Goal: Transaction & Acquisition: Obtain resource

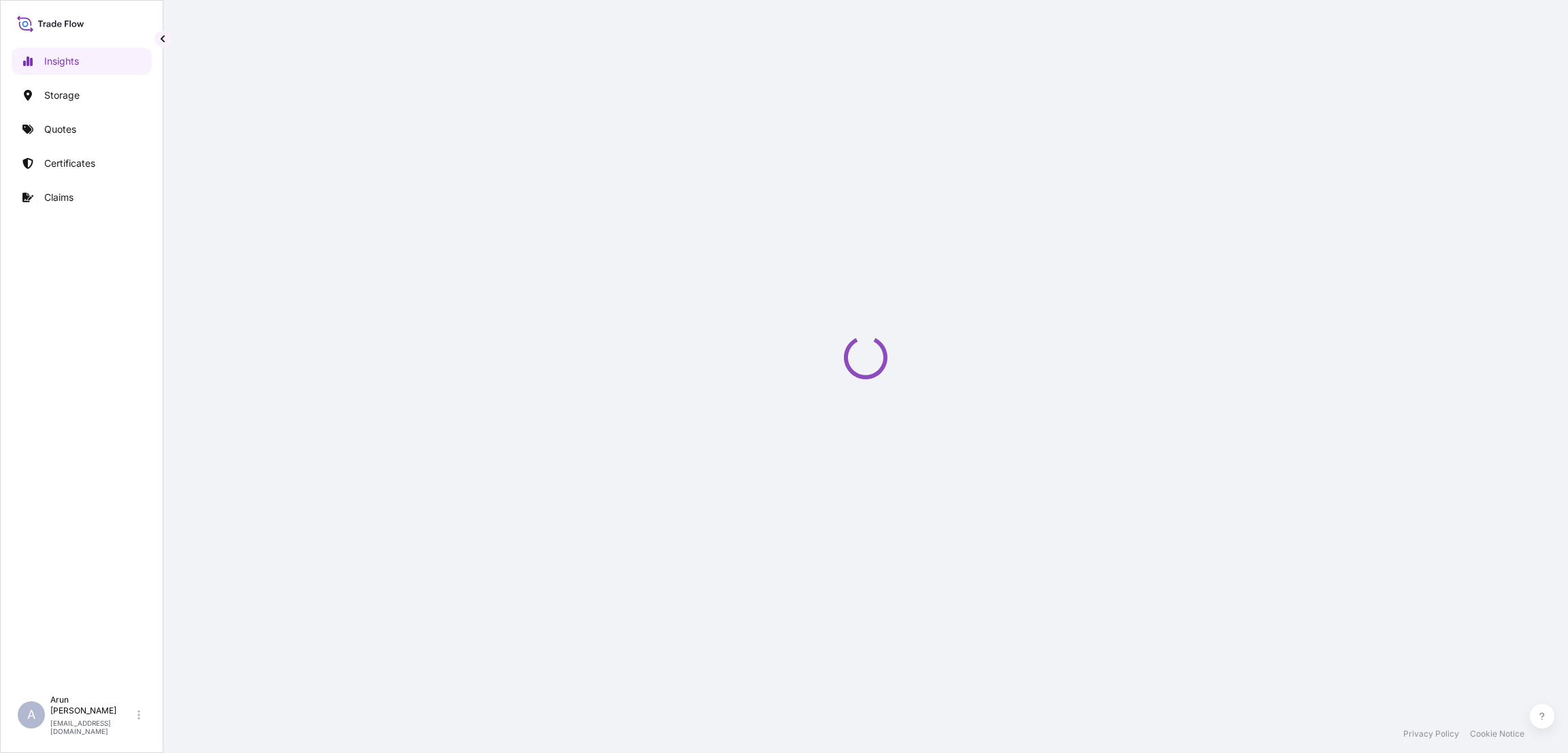
select select "2025"
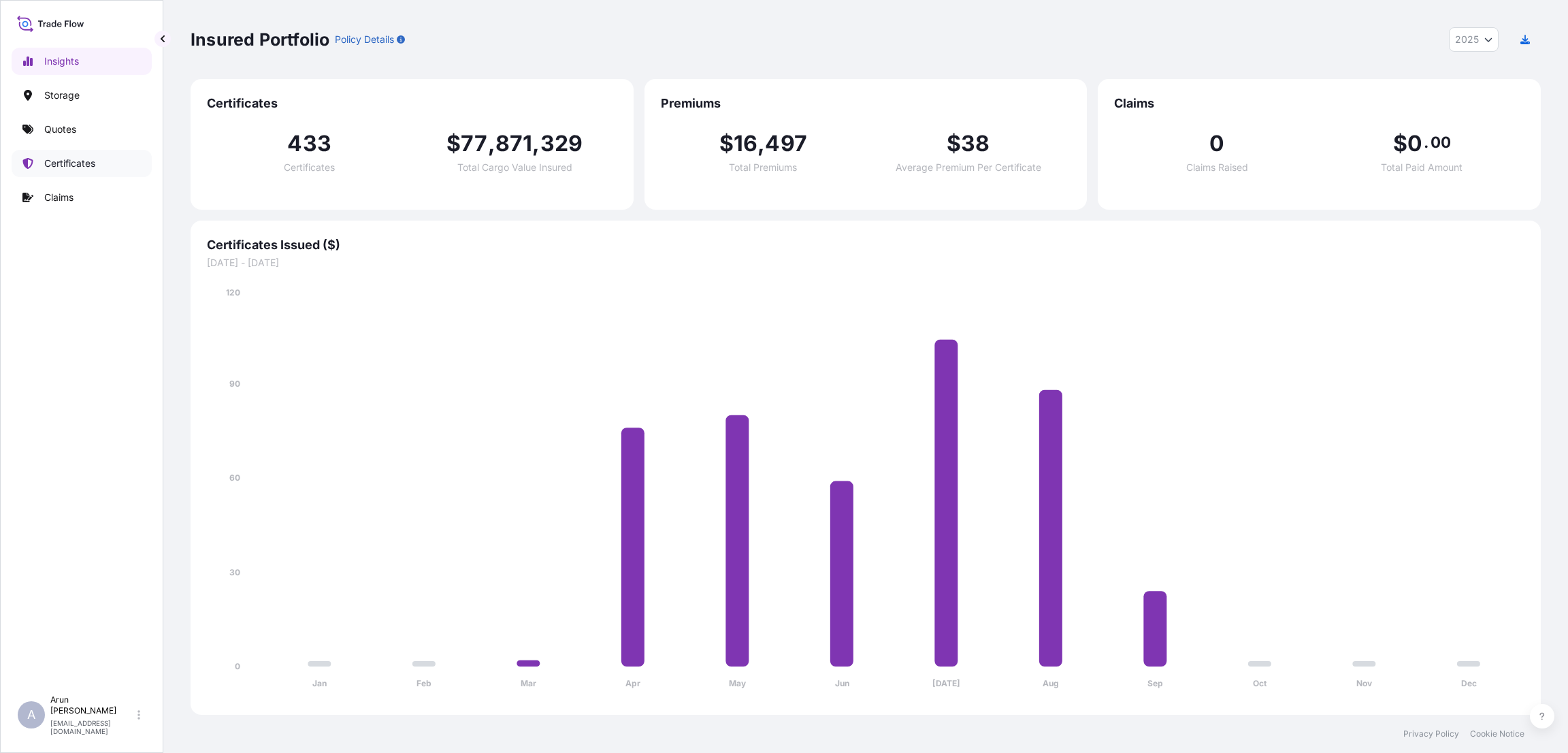
click at [70, 161] on p "Certificates" at bounding box center [70, 163] width 51 height 14
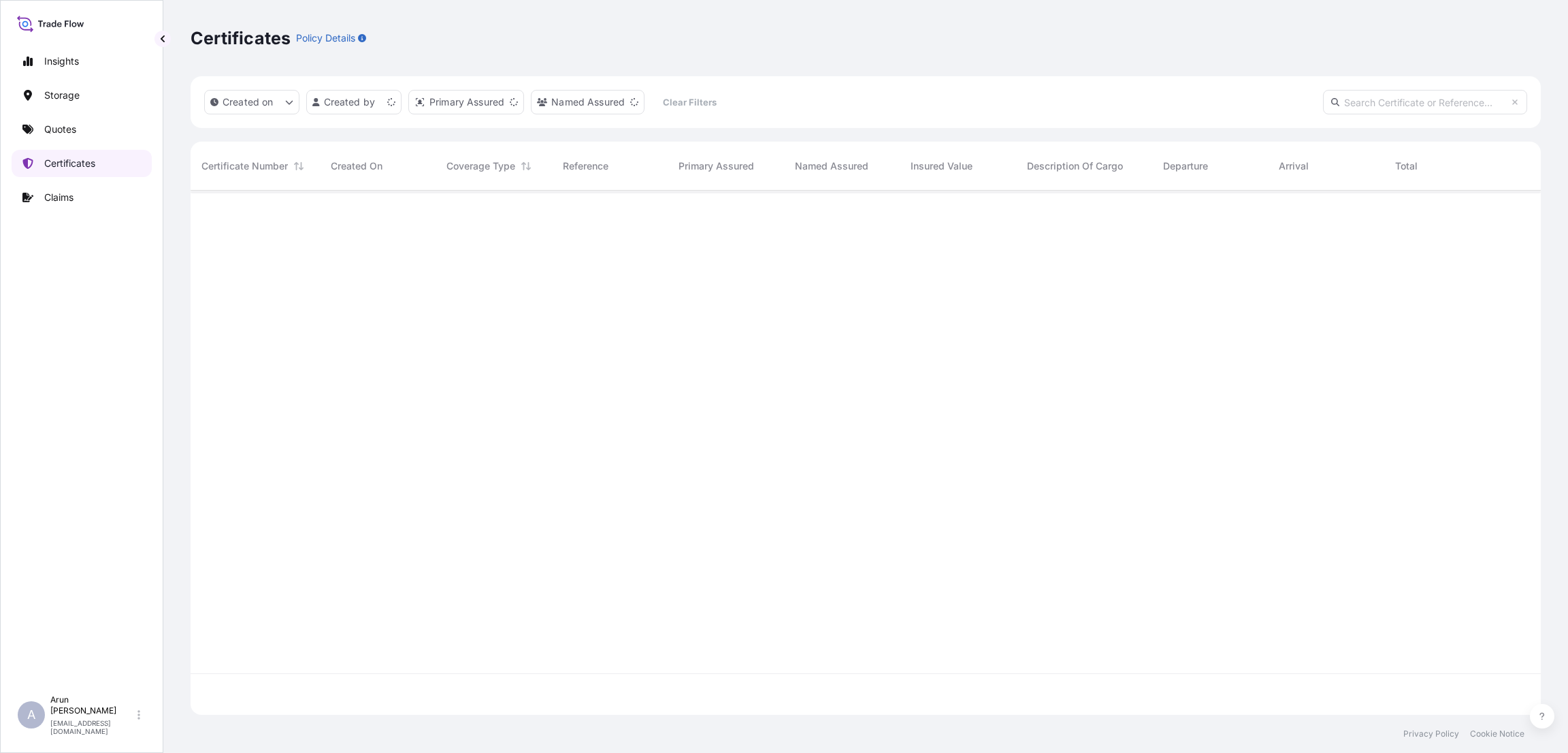
scroll to position [516, 1335]
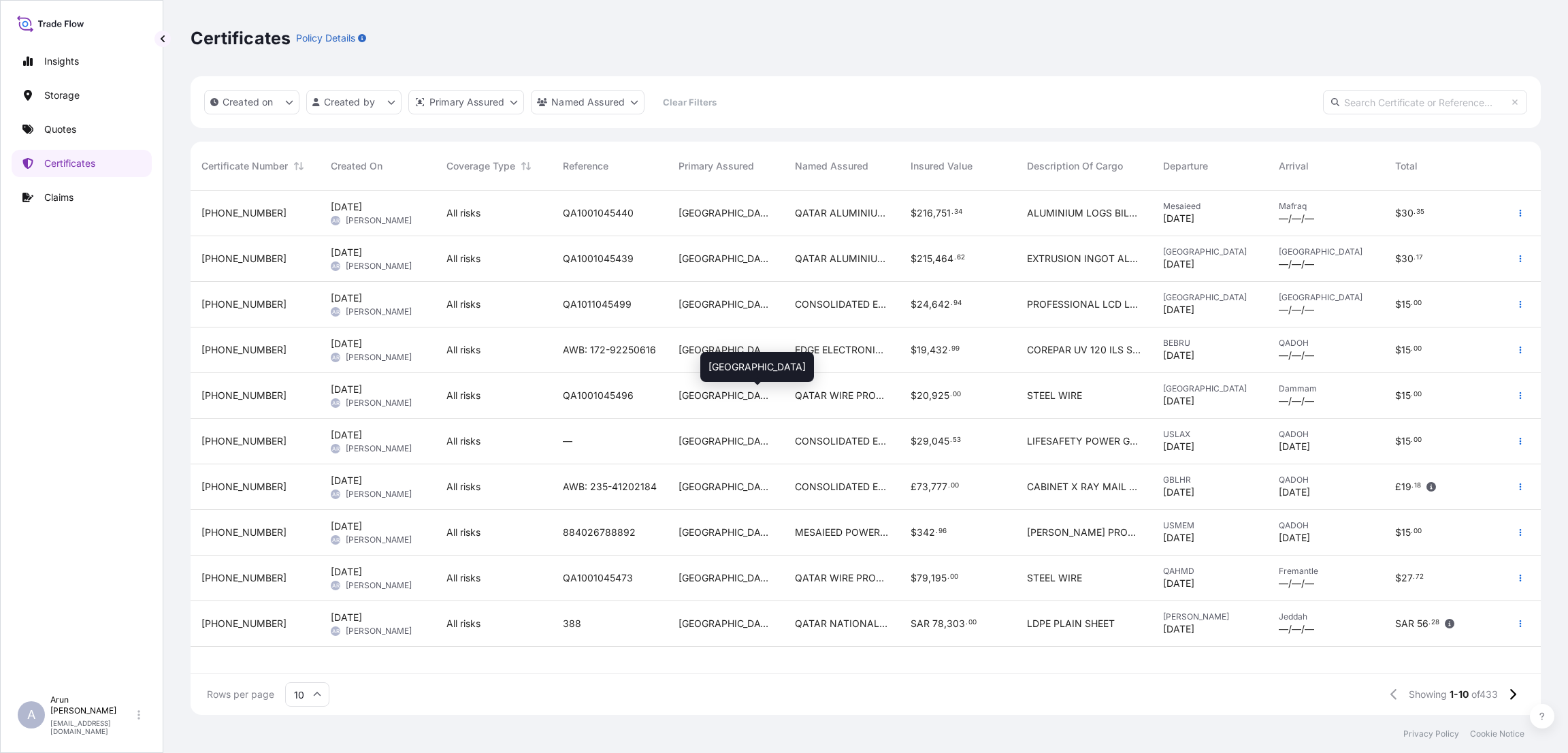
click at [762, 399] on div "[GEOGRAPHIC_DATA]" at bounding box center [726, 396] width 94 height 14
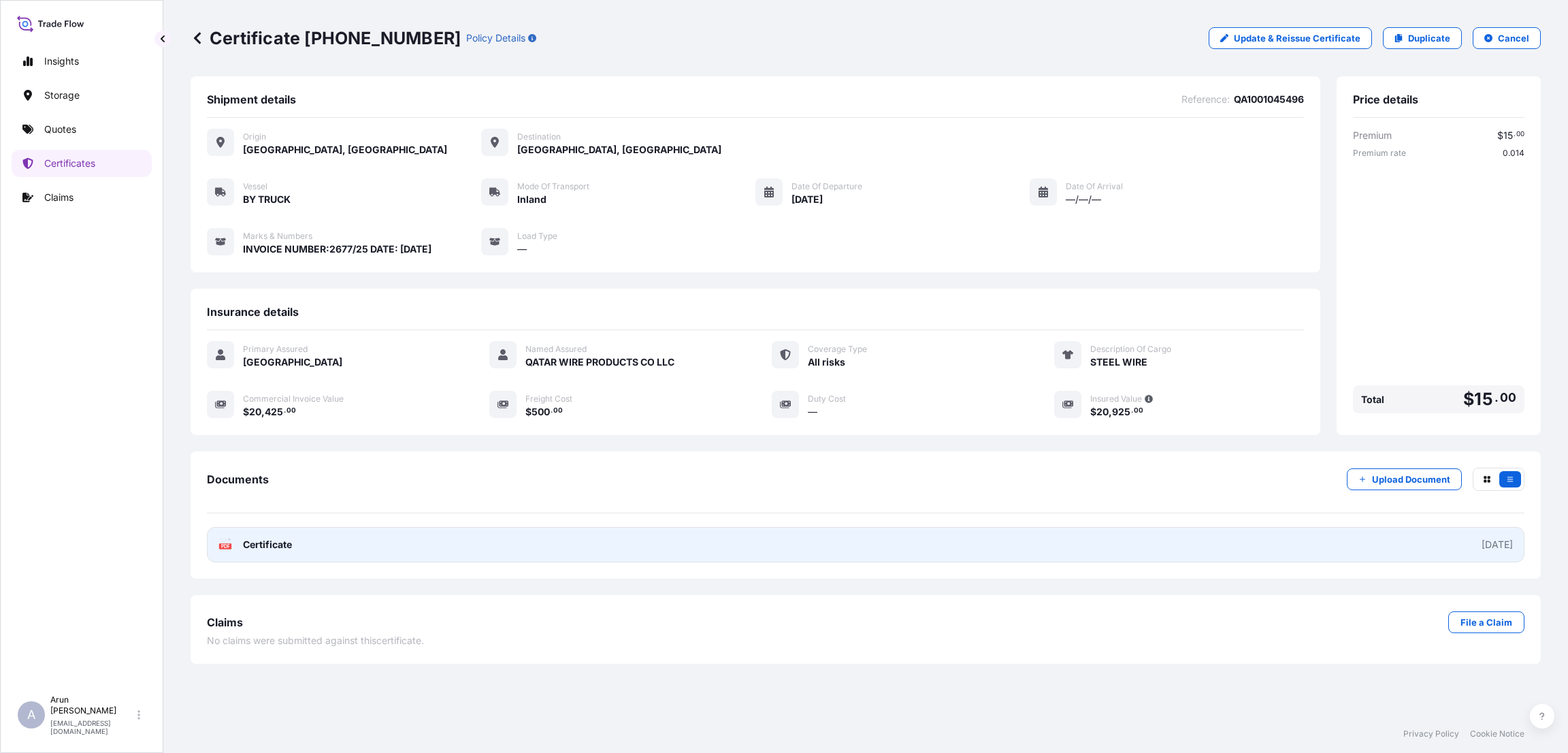
click at [392, 541] on link "PDF Certificate [DATE]" at bounding box center [866, 544] width 1318 height 35
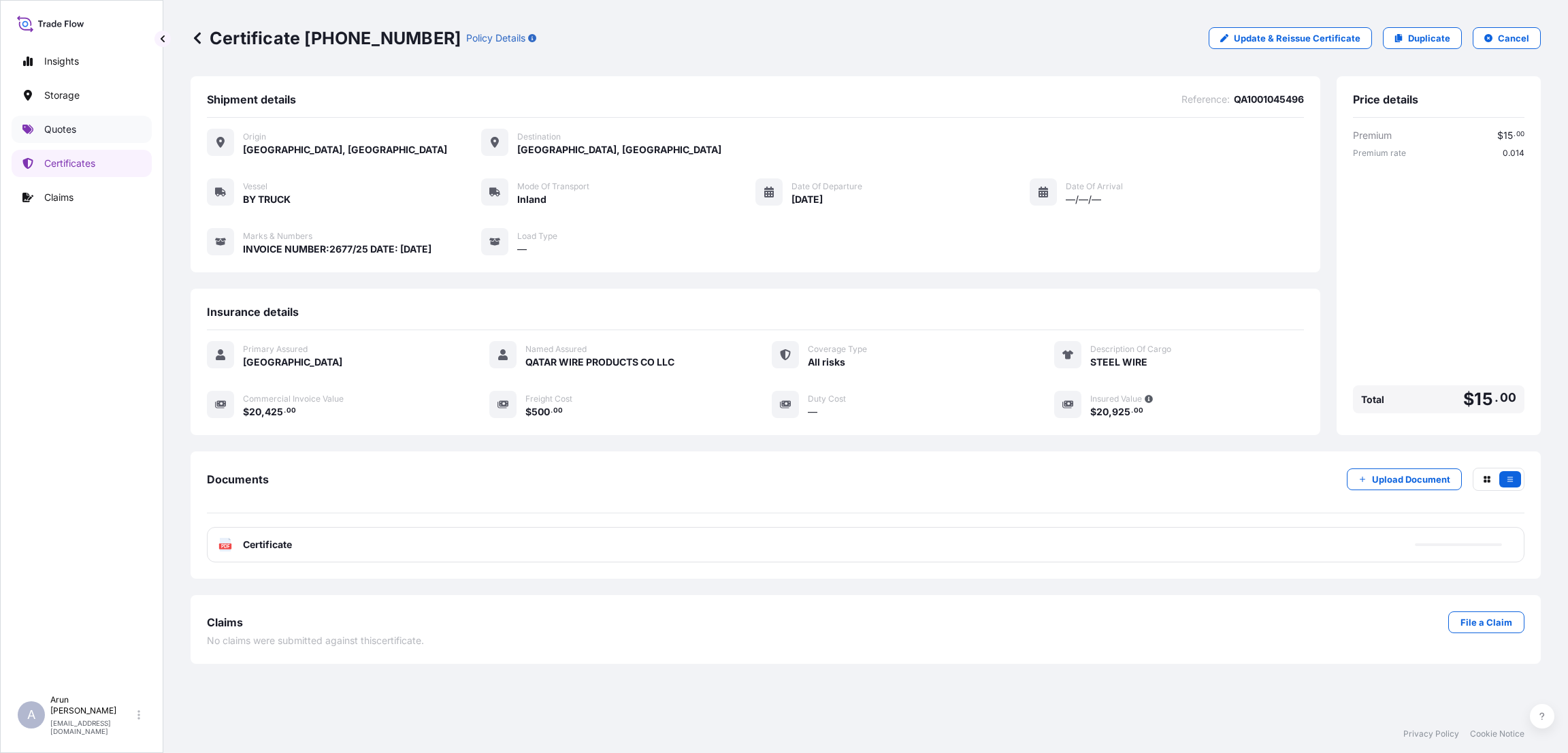
click at [70, 123] on p "Quotes" at bounding box center [60, 129] width 32 height 14
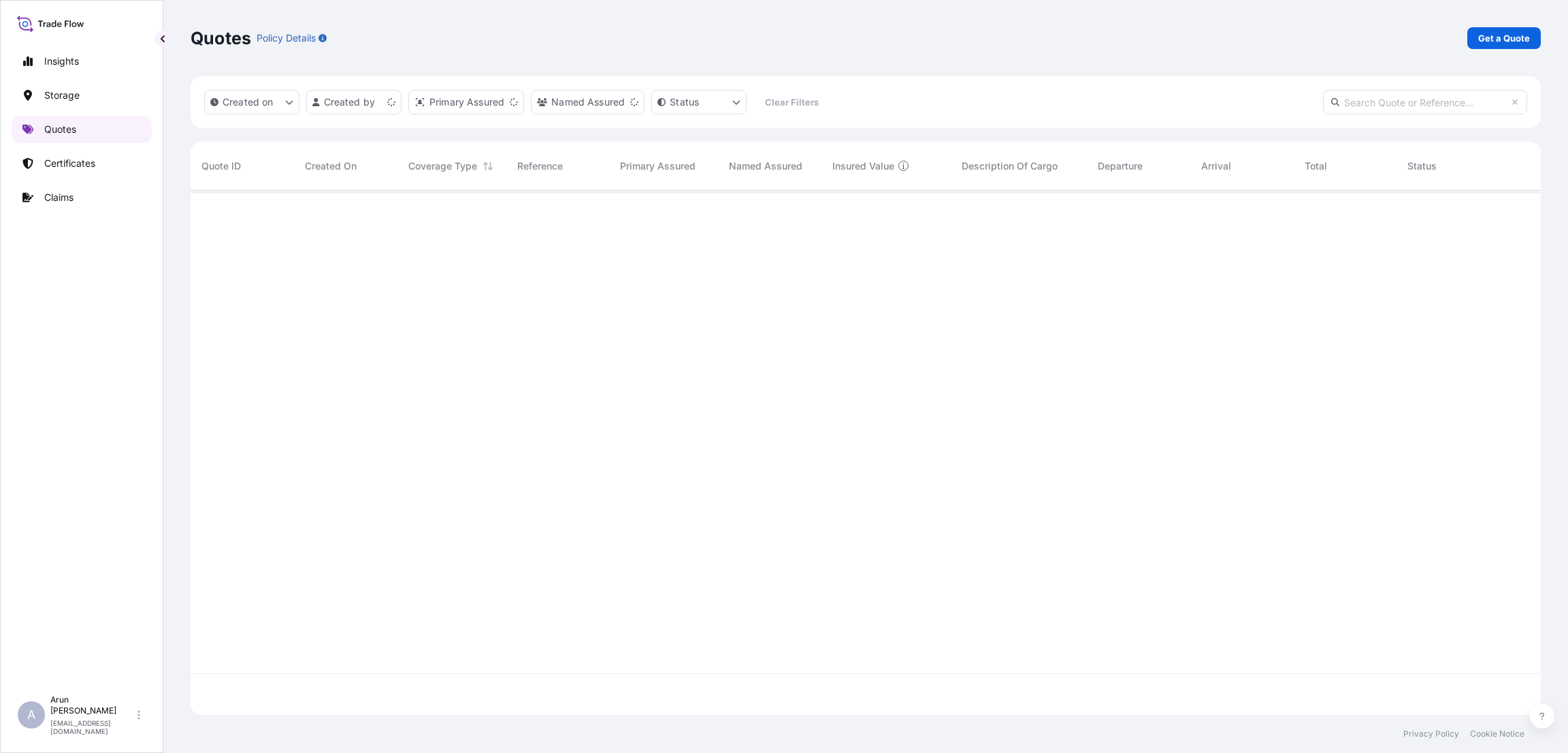
scroll to position [516, 1335]
click at [1518, 41] on p "Get a Quote" at bounding box center [1504, 38] width 52 height 14
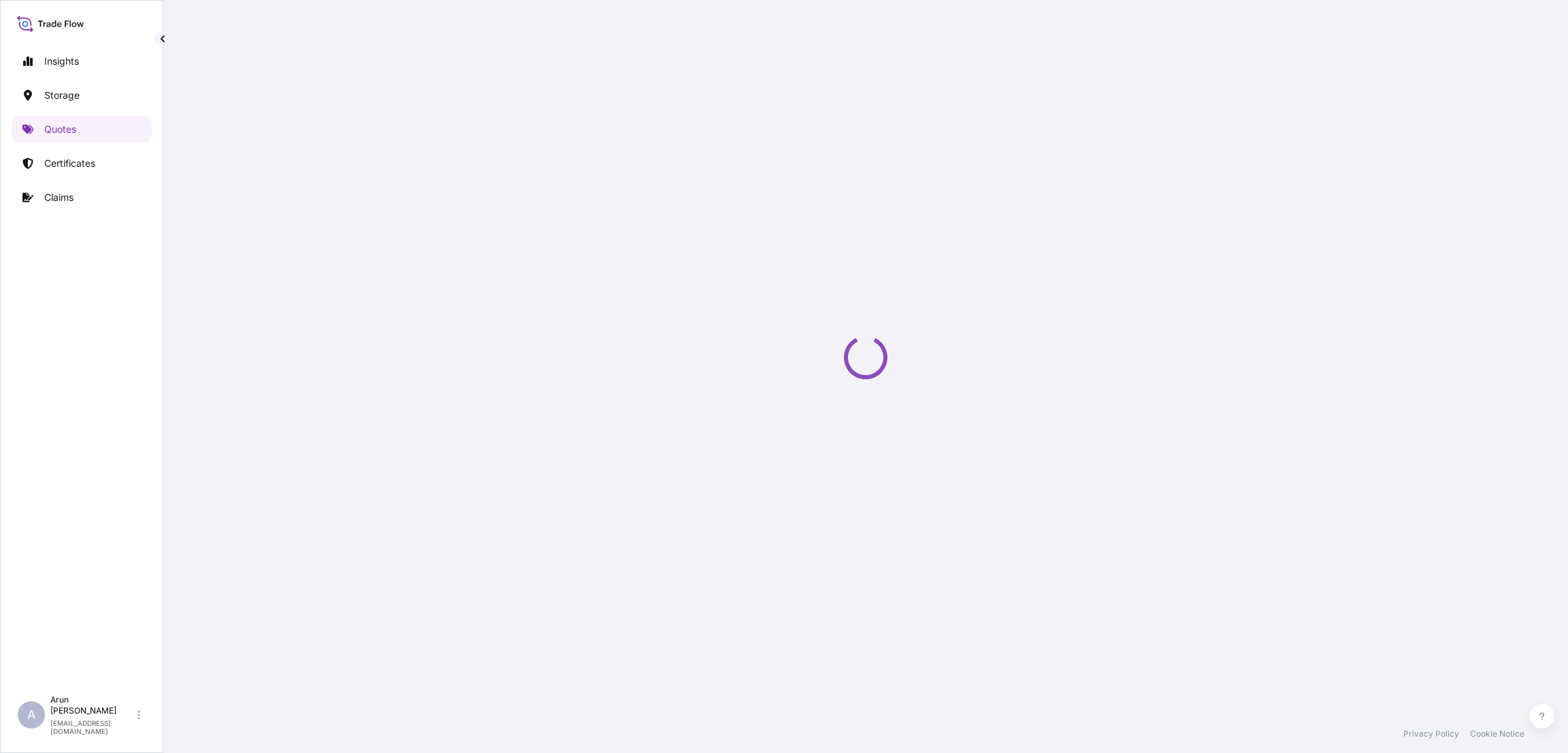
select select "Water"
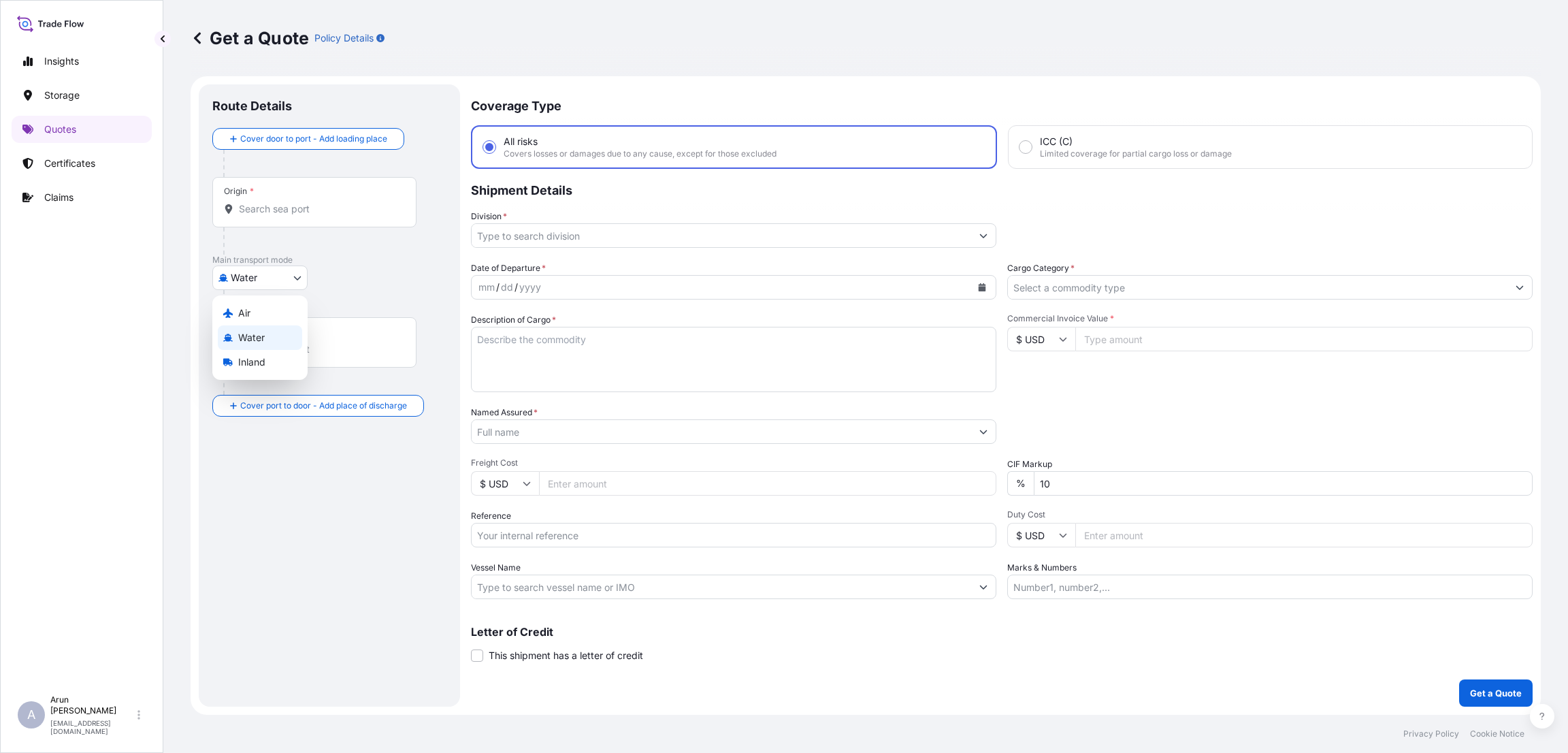
click at [280, 274] on body "Insights Storage Quotes Certificates Claims A [PERSON_NAME] [PERSON_NAME][EMAIL…" at bounding box center [784, 376] width 1568 height 753
click at [262, 370] on div "Inland" at bounding box center [260, 362] width 84 height 24
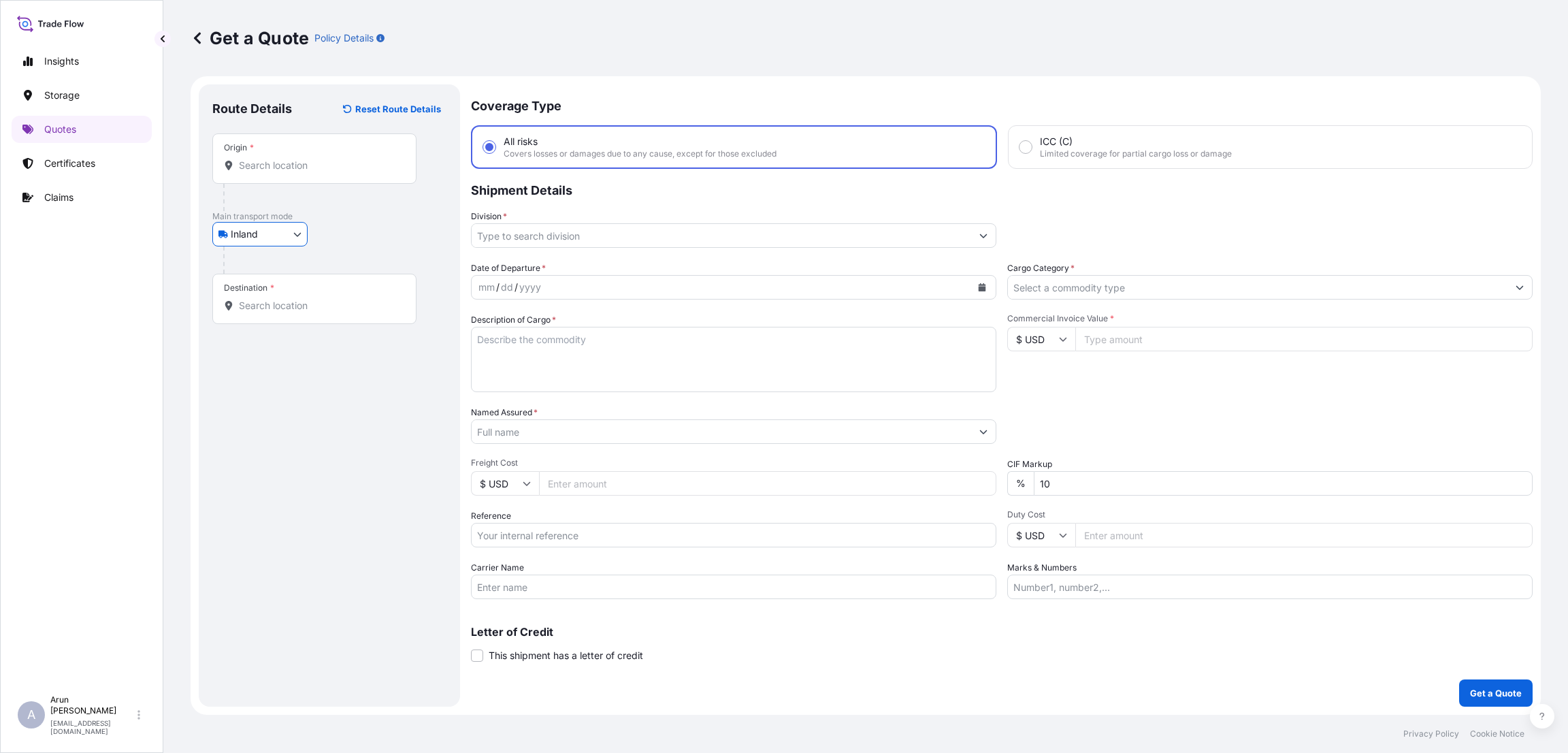
click at [289, 161] on input "Origin *" at bounding box center [319, 165] width 161 height 14
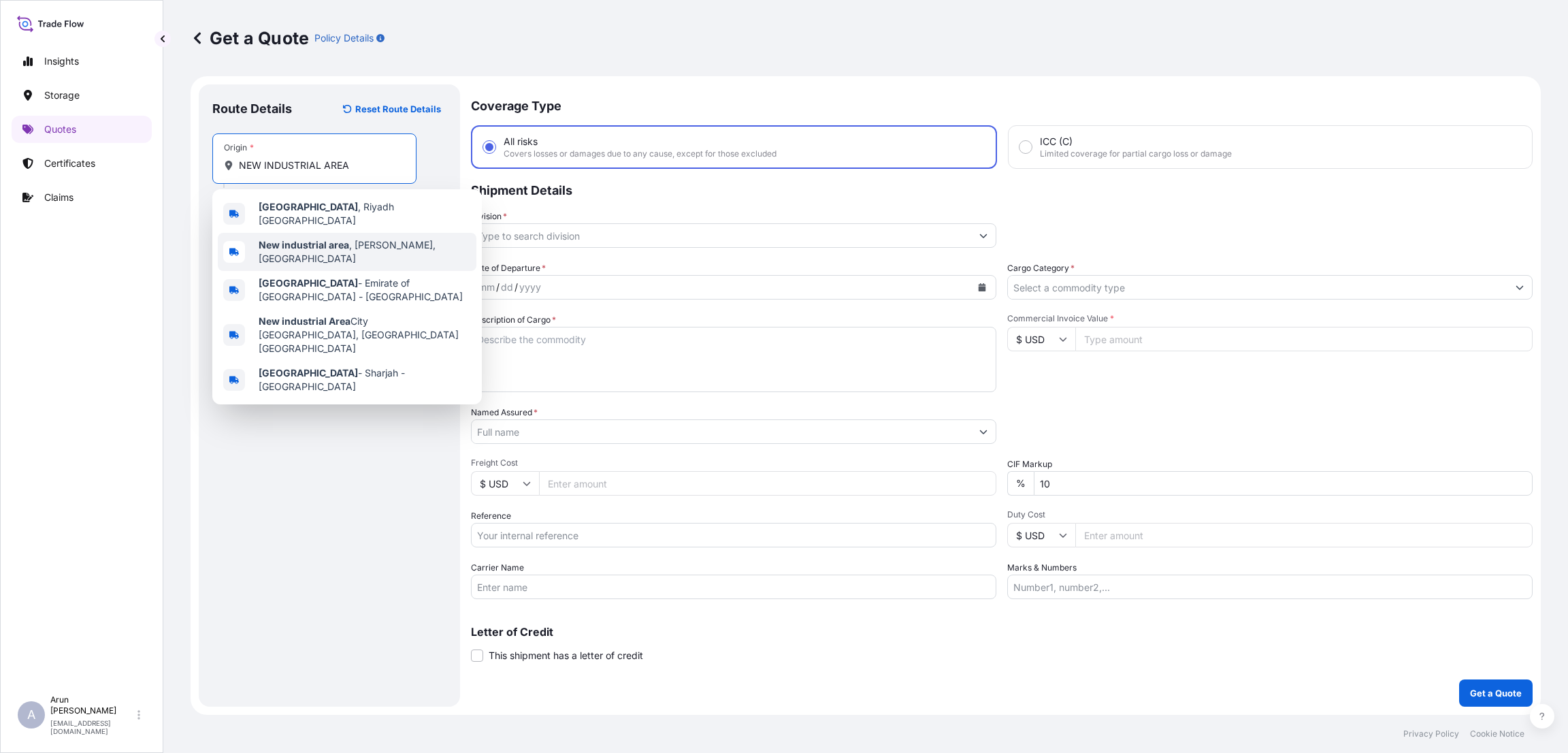
click at [302, 234] on div "New industrial area , [GEOGRAPHIC_DATA], [GEOGRAPHIC_DATA]" at bounding box center [347, 251] width 259 height 38
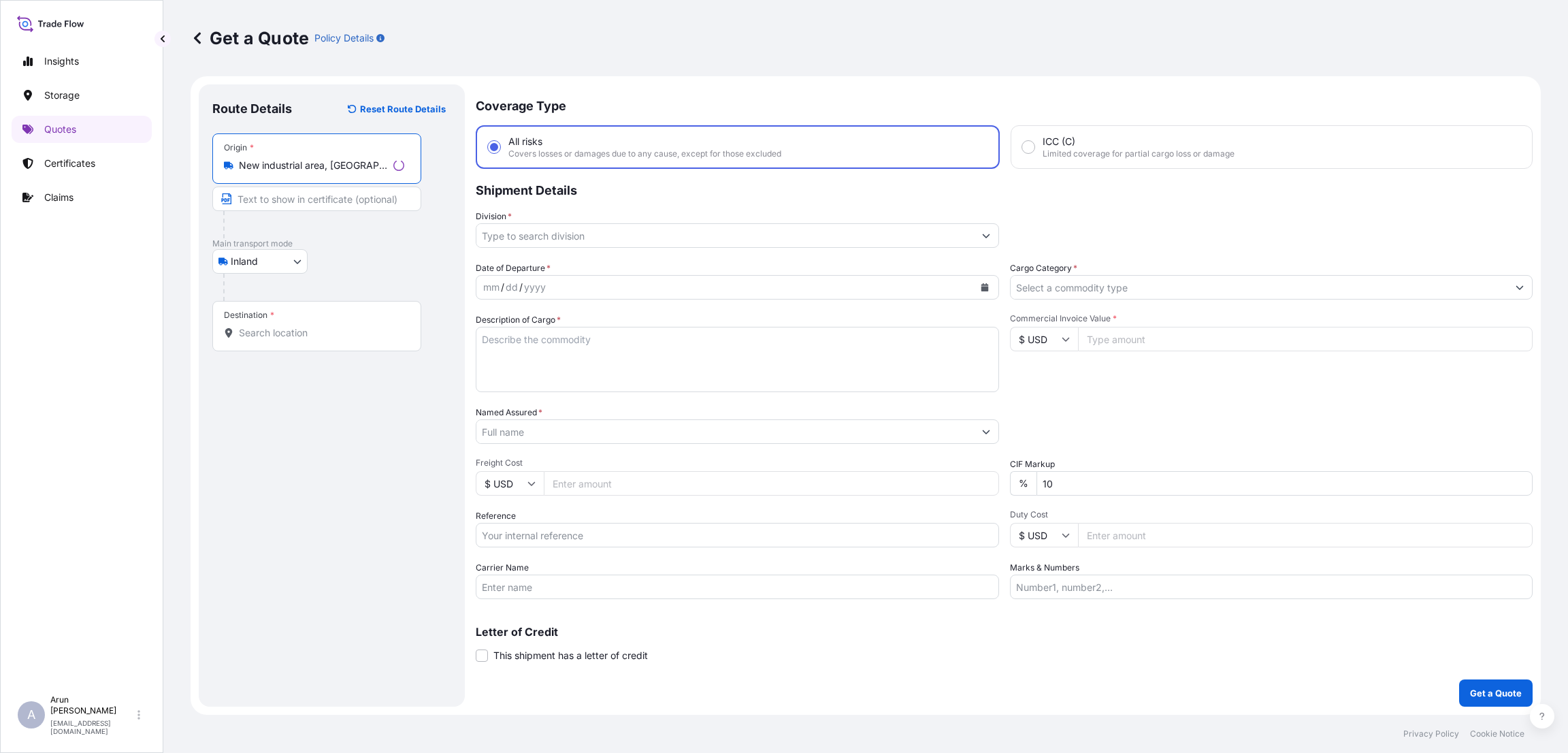
type input "New industrial area, [GEOGRAPHIC_DATA], [GEOGRAPHIC_DATA]"
click at [302, 202] on input "Text to appear on certificate" at bounding box center [317, 199] width 209 height 24
type input "QATAR WIRE PRODUCTS CO LLC"
click at [271, 331] on input "Destination *" at bounding box center [319, 333] width 161 height 14
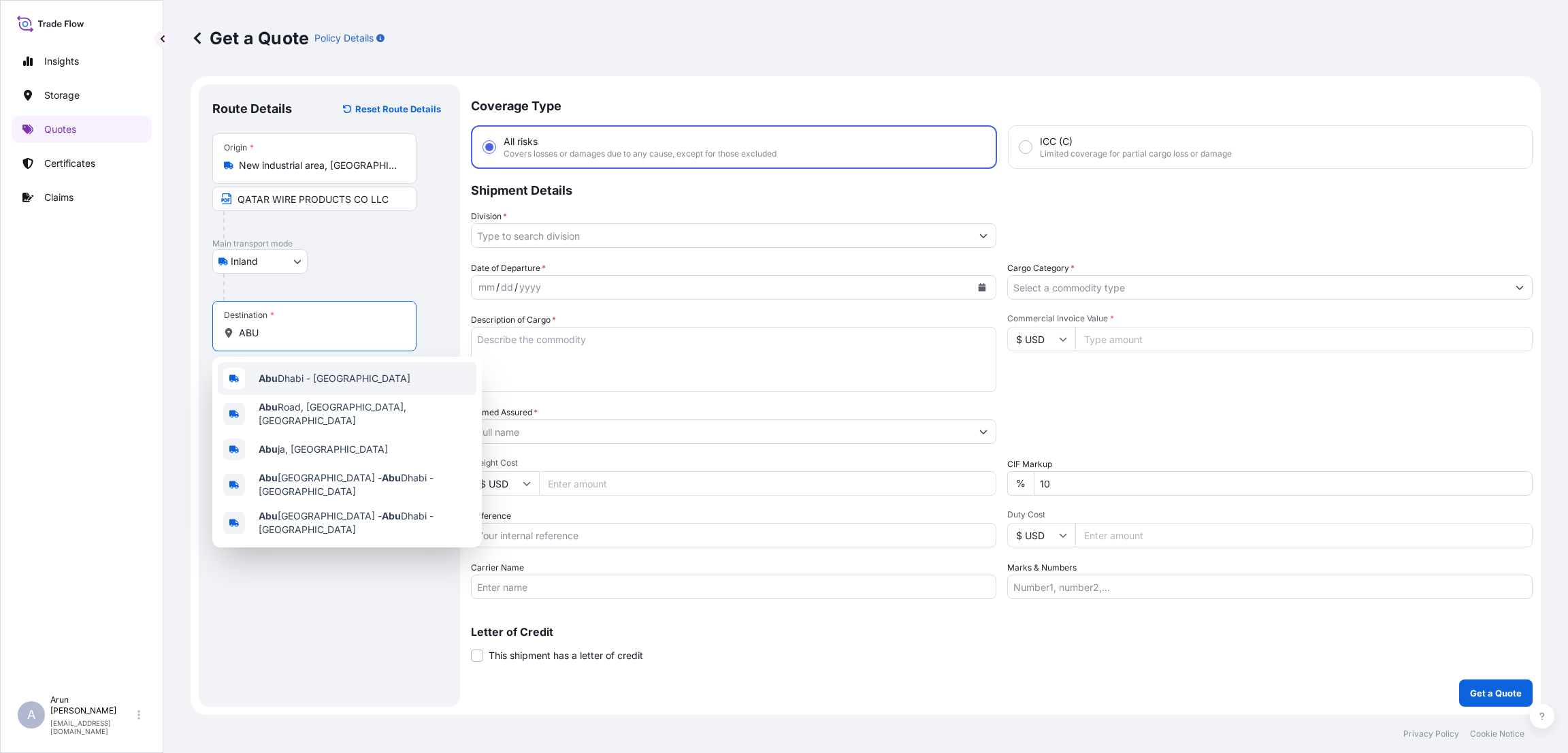
click at [332, 375] on span "[GEOGRAPHIC_DATA] - [GEOGRAPHIC_DATA]" at bounding box center [334, 379] width 152 height 14
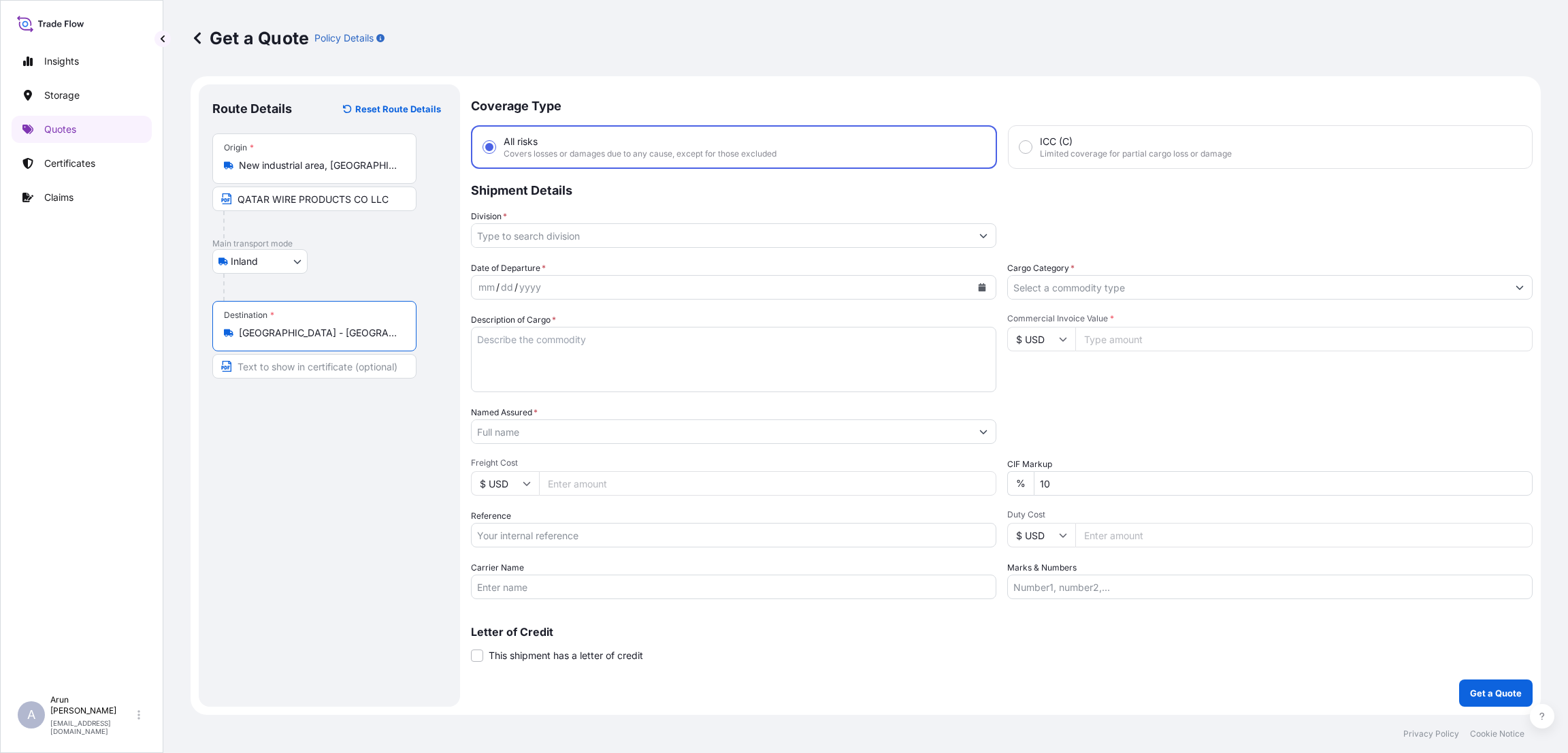
type input "[GEOGRAPHIC_DATA] - [GEOGRAPHIC_DATA]"
click at [323, 365] on input "Text to appear on certificate" at bounding box center [314, 365] width 204 height 24
click at [1112, 339] on input "Commercial Invoice Value *" at bounding box center [1304, 338] width 457 height 24
type input "28800"
click at [551, 332] on textarea "Description of Cargo *" at bounding box center [733, 359] width 525 height 65
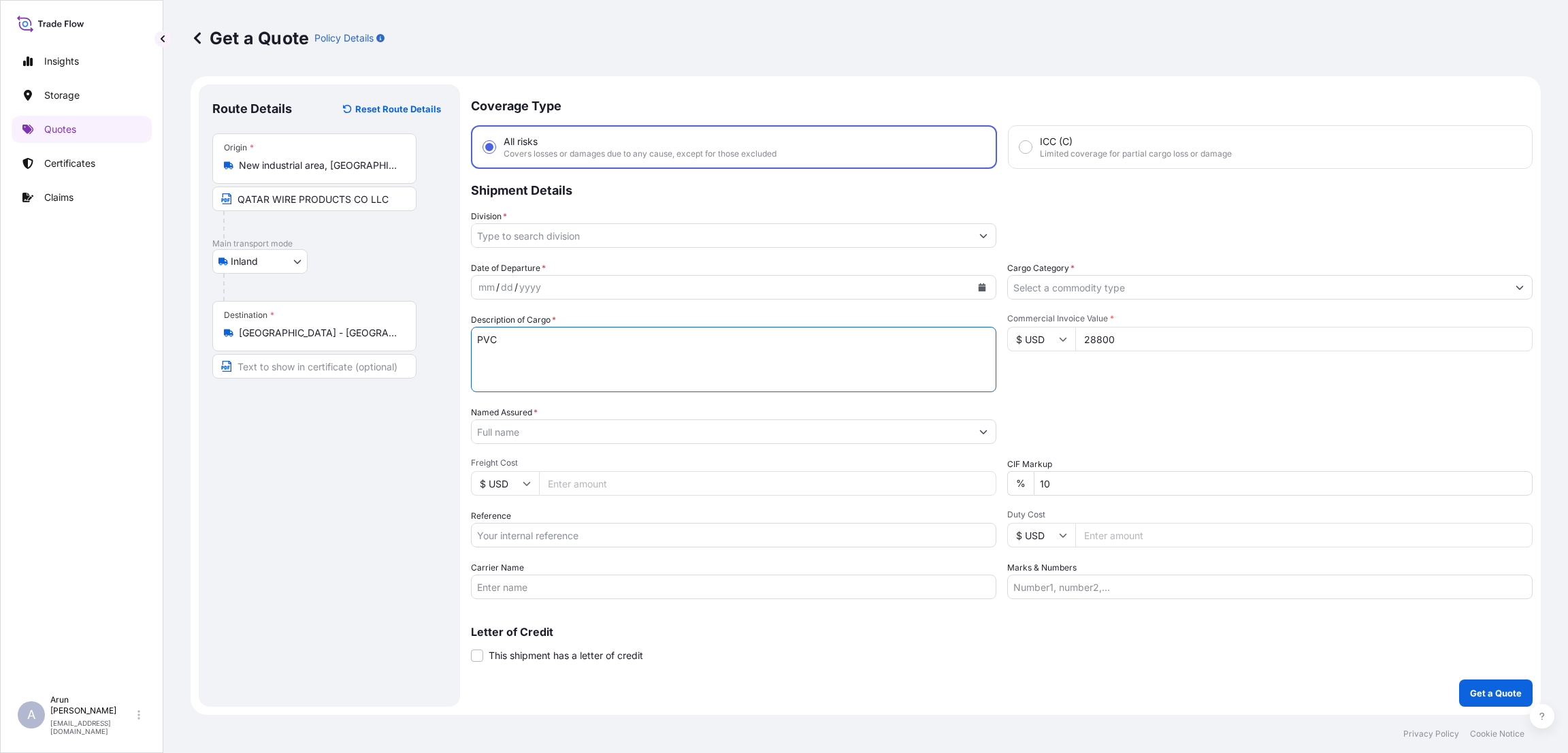
type textarea "PVC"
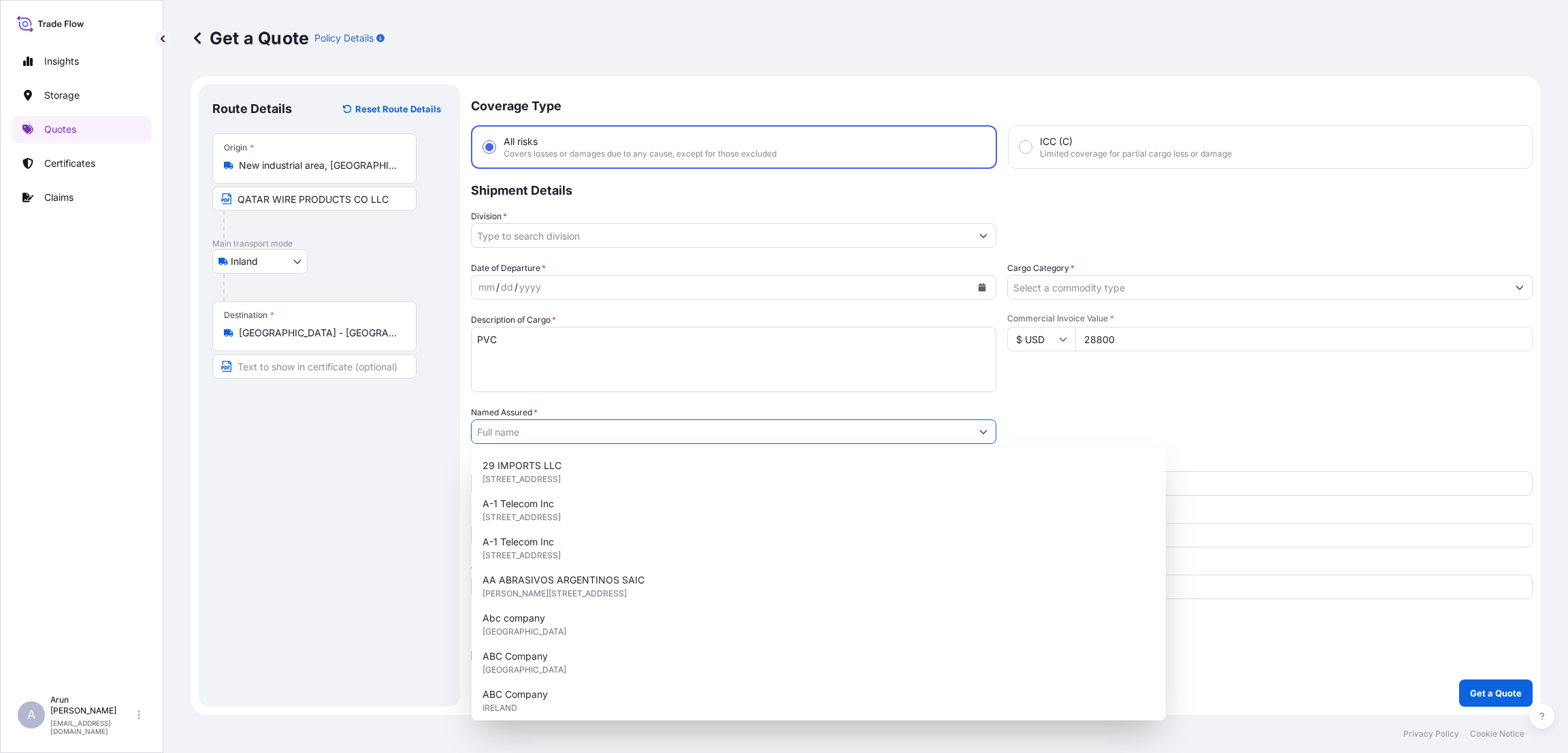
click at [558, 427] on input "Named Assured *" at bounding box center [722, 431] width 500 height 24
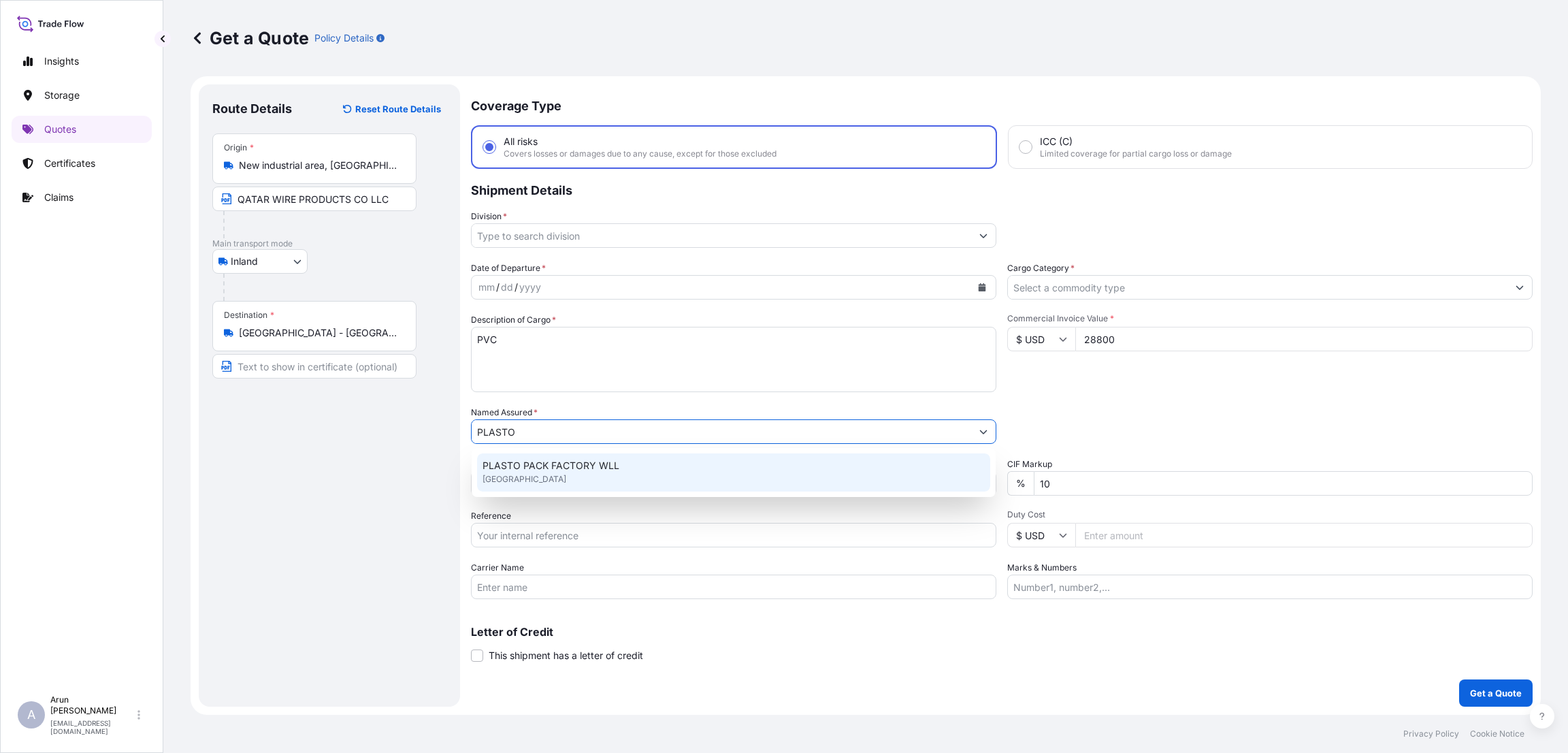
click at [565, 468] on span "PLASTO PACK FACTORY WLL" at bounding box center [551, 466] width 137 height 14
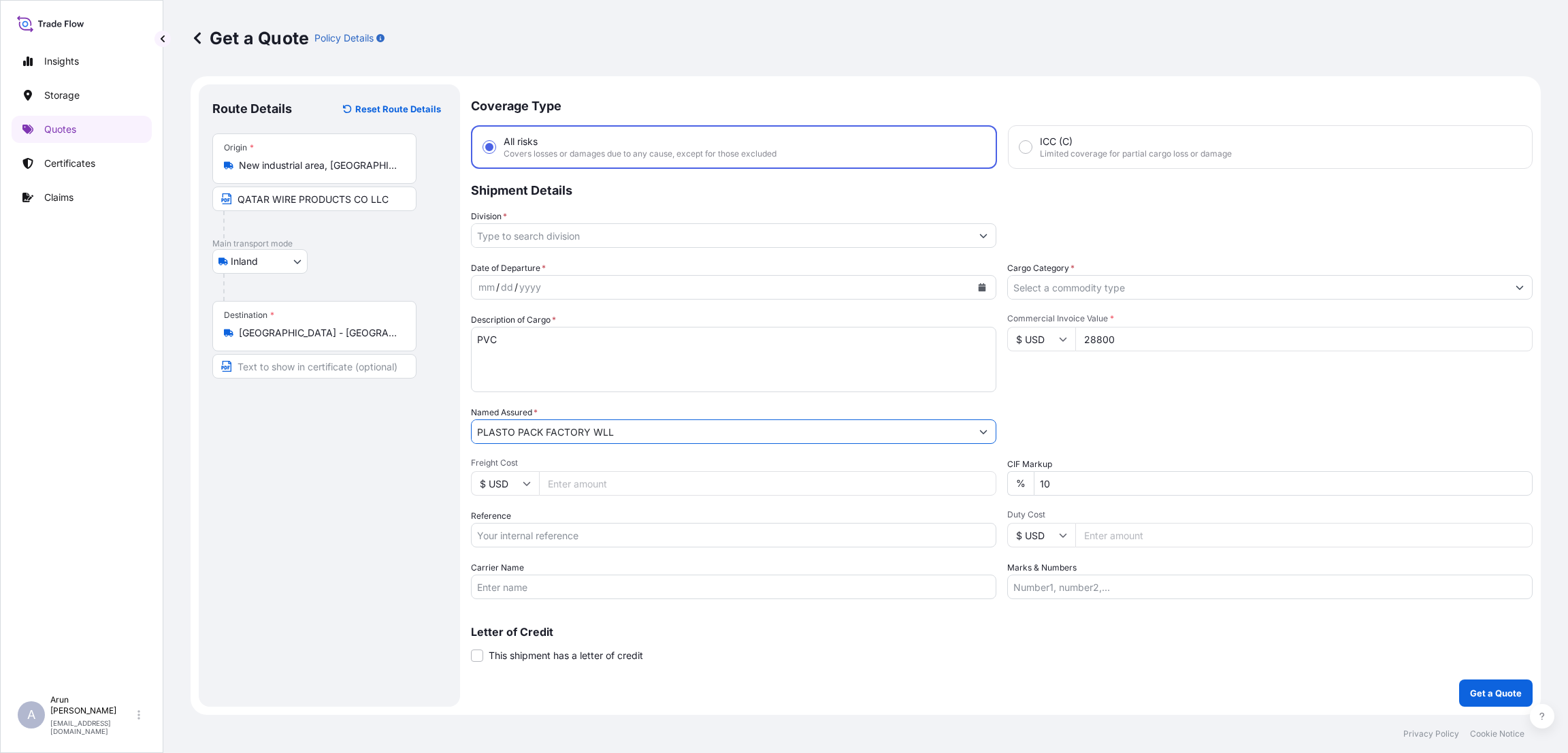
type input "PLASTO PACK FACTORY WLL"
click at [1043, 482] on input "10" at bounding box center [1283, 483] width 499 height 24
type input "0"
click at [556, 536] on input "Reference" at bounding box center [733, 534] width 525 height 24
type input "132/25"
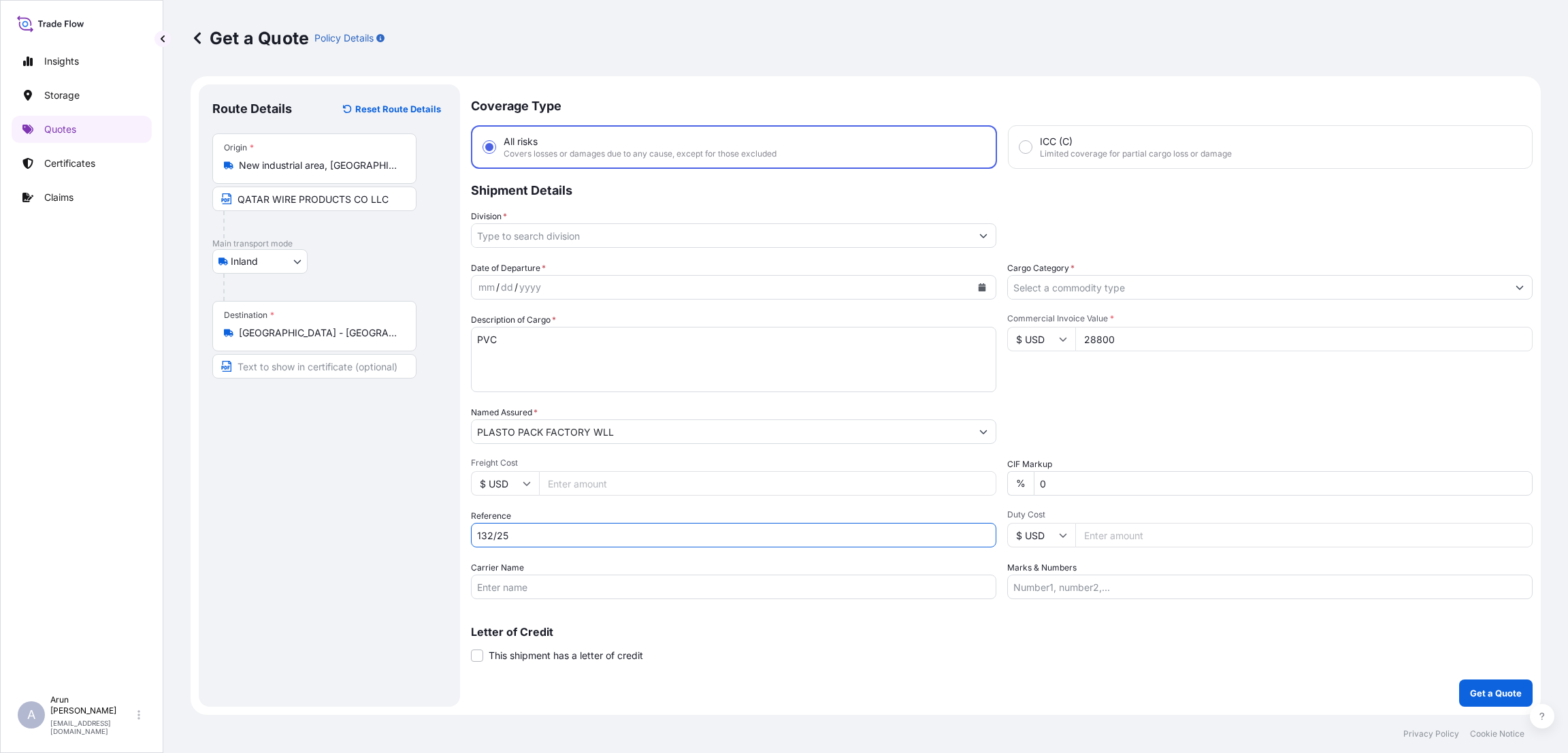
click at [1079, 590] on input "Marks & Numbers" at bounding box center [1270, 586] width 525 height 24
type input "INVOICE NUMBER:132/25 DATE:[DATE]"
click at [978, 283] on icon "Calendar" at bounding box center [982, 287] width 8 height 8
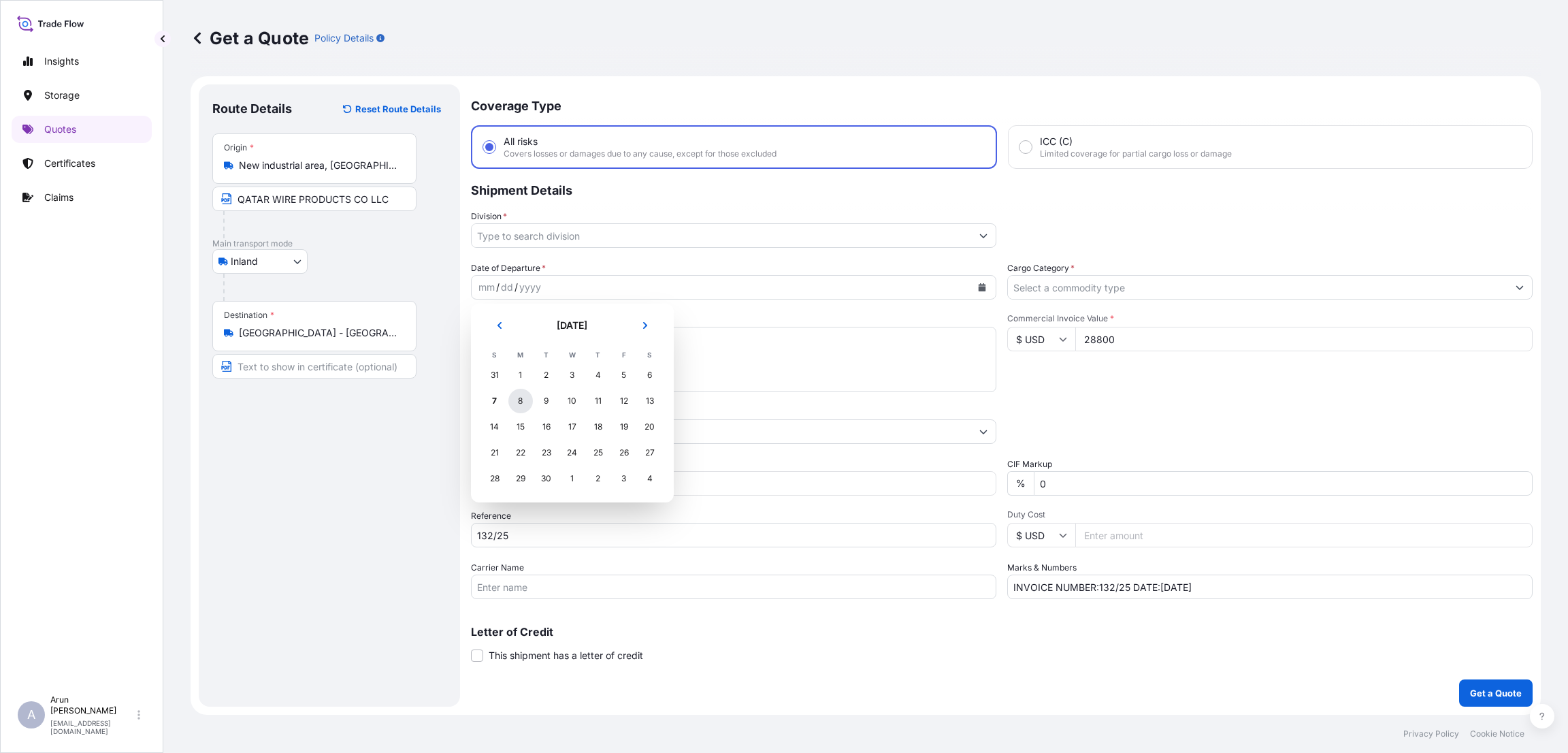
click at [521, 397] on div "8" at bounding box center [520, 401] width 24 height 24
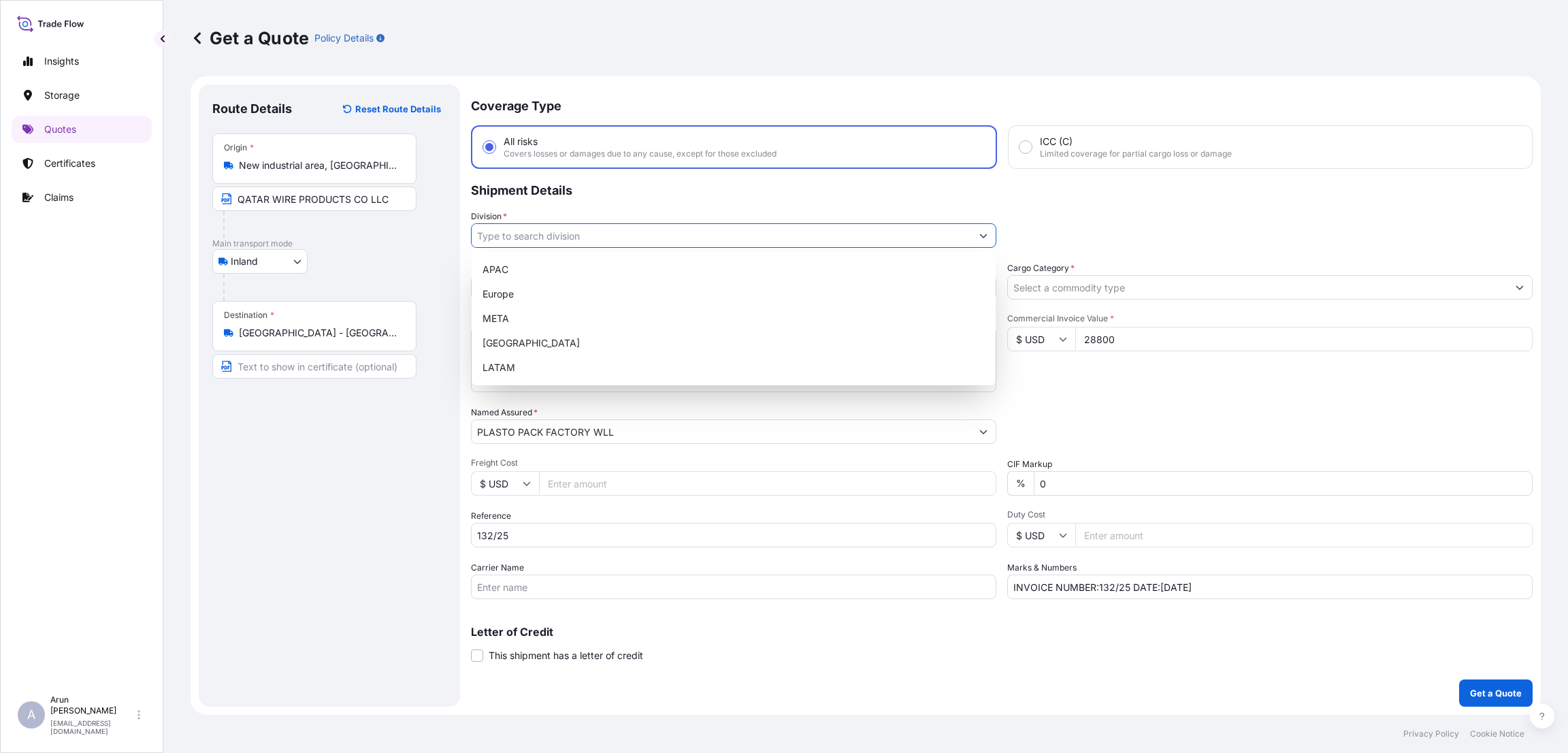
click at [541, 235] on input "Division *" at bounding box center [722, 235] width 500 height 24
click at [534, 319] on div "META" at bounding box center [734, 318] width 513 height 24
type input "META"
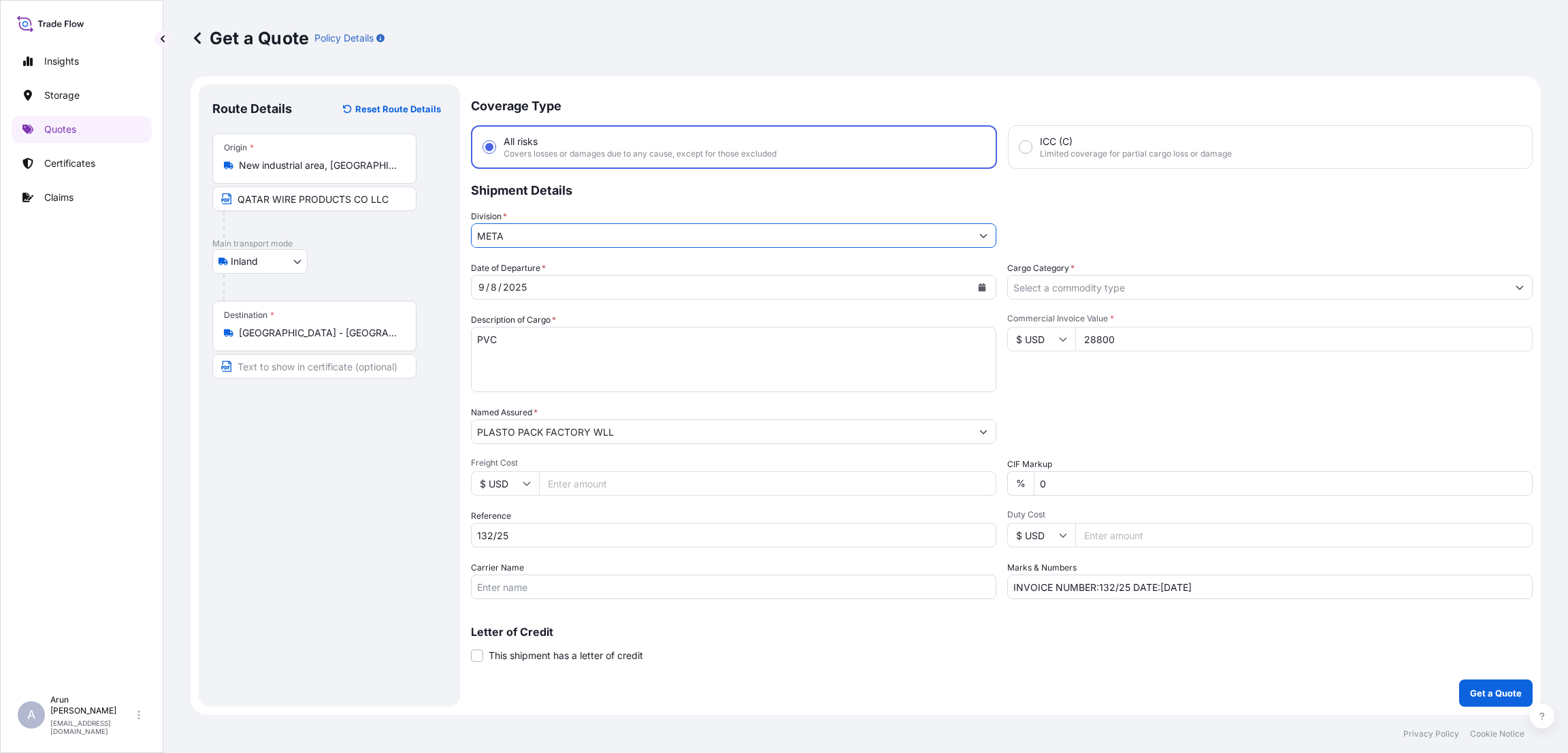
click at [1118, 288] on input "Cargo Category *" at bounding box center [1258, 287] width 500 height 24
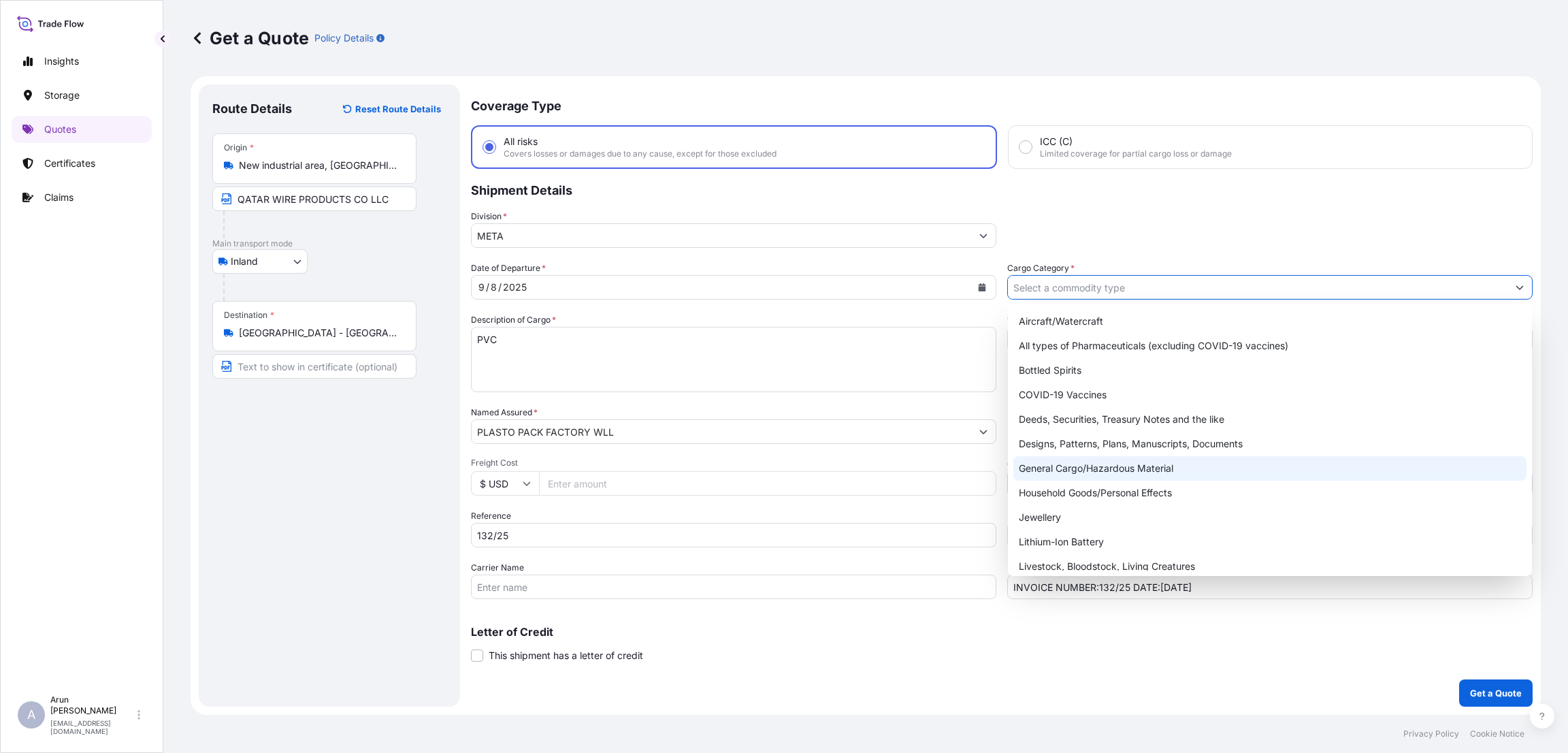
click at [1103, 467] on div "General Cargo/Hazardous Material" at bounding box center [1270, 468] width 513 height 24
type input "General Cargo/Hazardous Material"
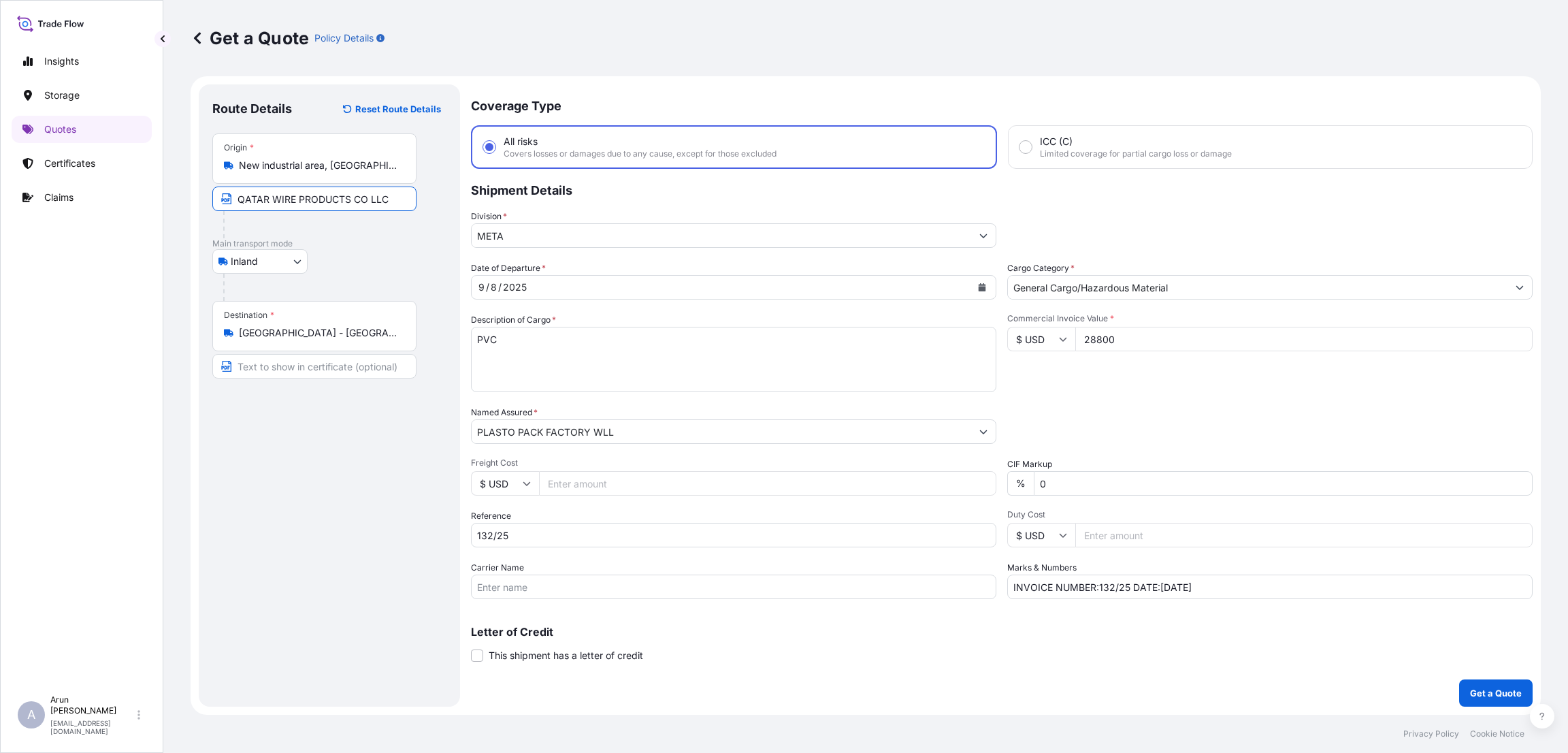
drag, startPoint x: 402, startPoint y: 197, endPoint x: 230, endPoint y: 187, distance: 172.3
click at [230, 187] on input "QATAR WIRE PRODUCTS CO LLC" at bounding box center [314, 199] width 204 height 24
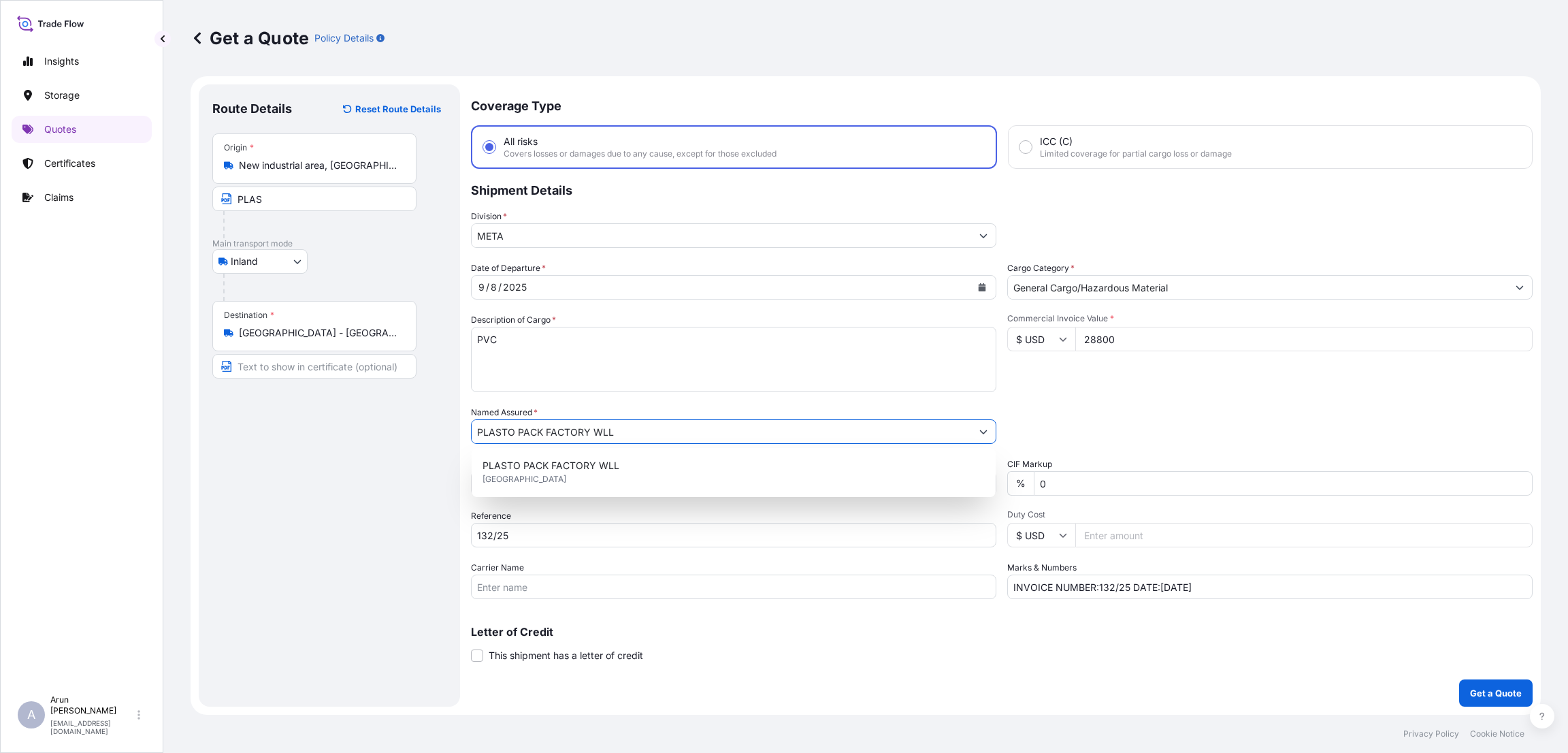
drag, startPoint x: 582, startPoint y: 433, endPoint x: 414, endPoint y: 425, distance: 168.2
click at [435, 426] on form "Route Details Reset Route Details Place of loading Road / Inland Road / Inland …" at bounding box center [866, 395] width 1351 height 639
drag, startPoint x: 258, startPoint y: 196, endPoint x: 201, endPoint y: 196, distance: 57.0
click at [201, 196] on div "Route Details Reset Route Details Place of loading Road / [GEOGRAPHIC_DATA] / I…" at bounding box center [329, 395] width 262 height 622
paste input "TO PACK FACTORY WLL"
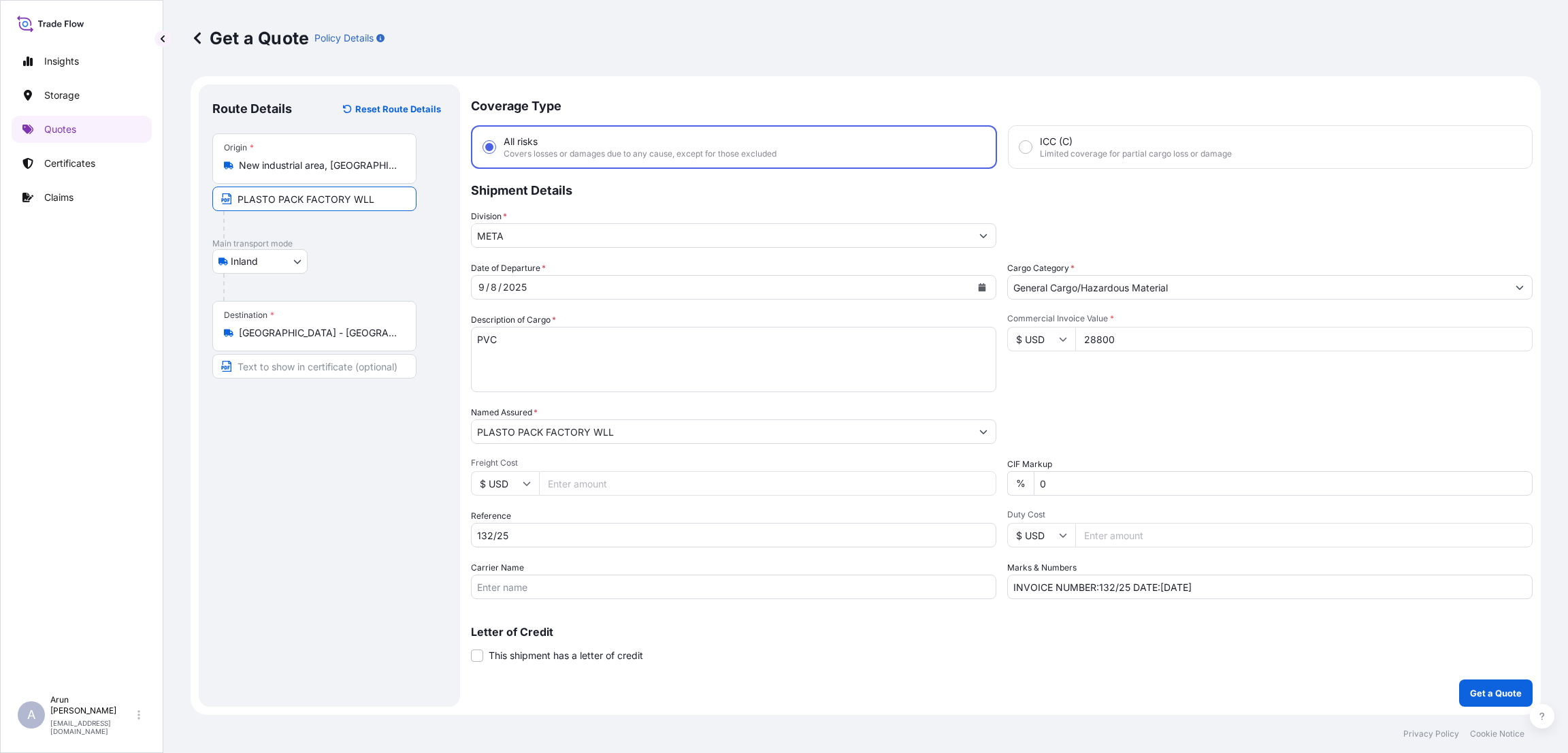
type input "PLASTO PACK FACTORY WLL"
click at [407, 526] on div "Route Details Reset Route Details Place of loading Road / [GEOGRAPHIC_DATA] / I…" at bounding box center [329, 396] width 234 height 595
click at [1490, 693] on p "Get a Quote" at bounding box center [1496, 693] width 52 height 14
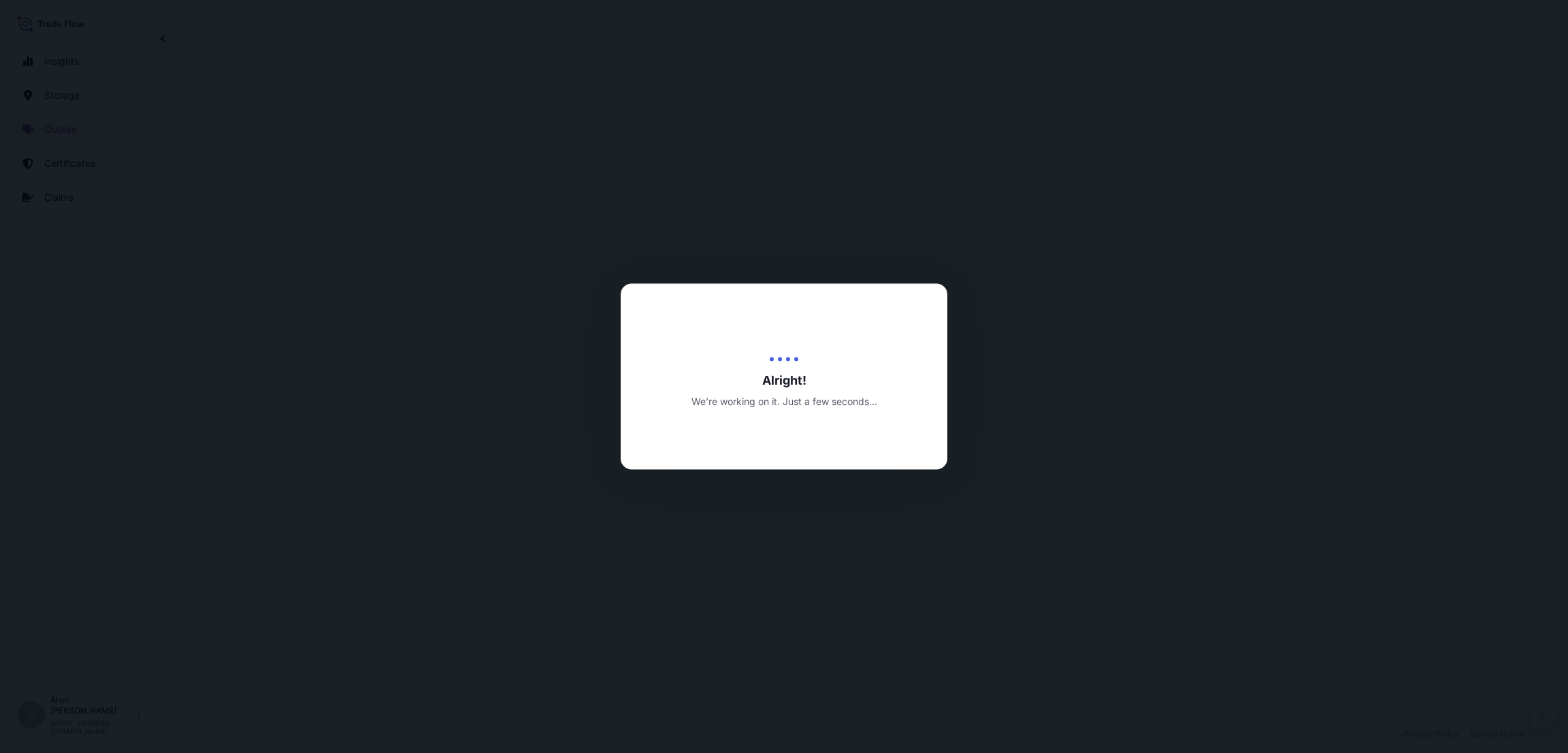
select select "Inland"
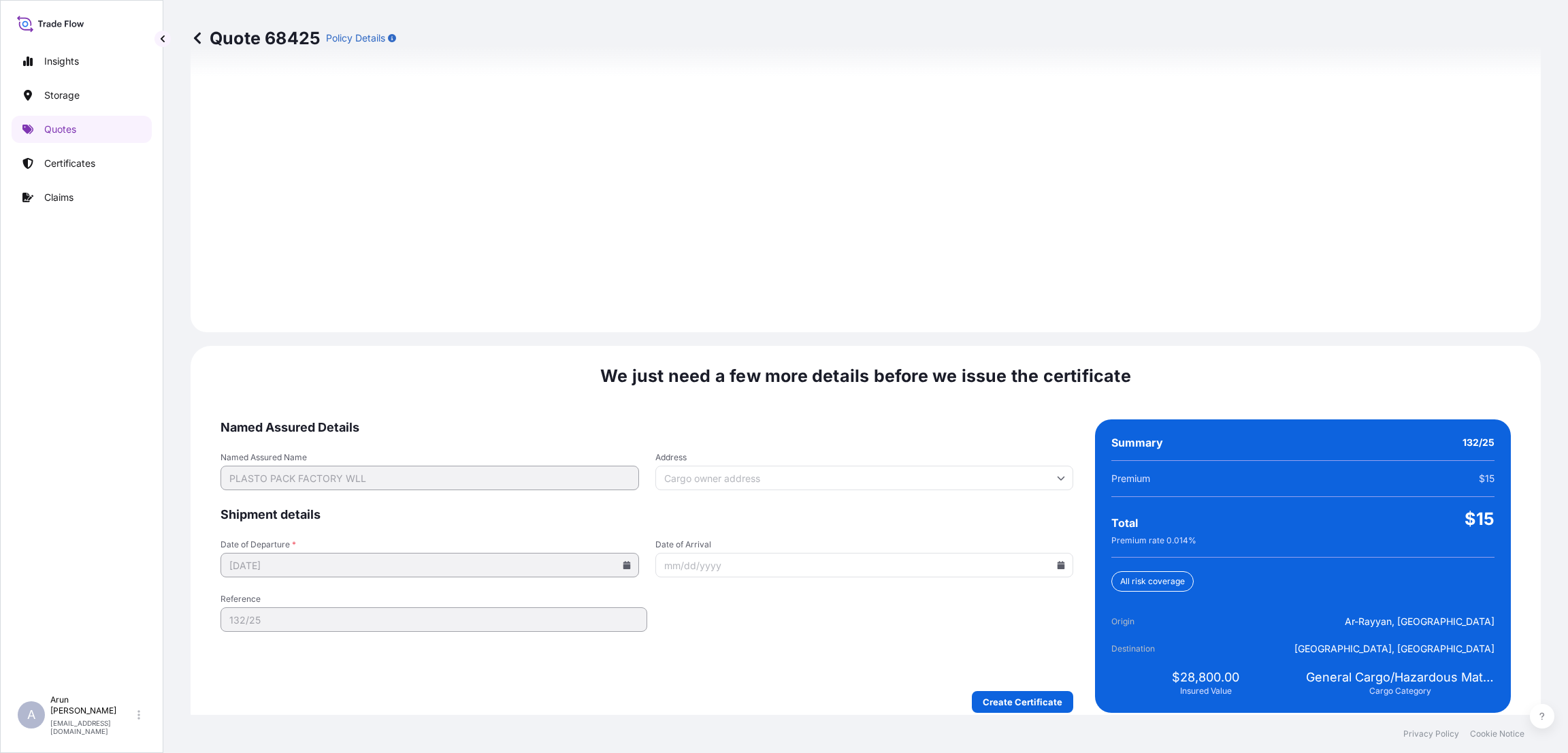
scroll to position [1812, 0]
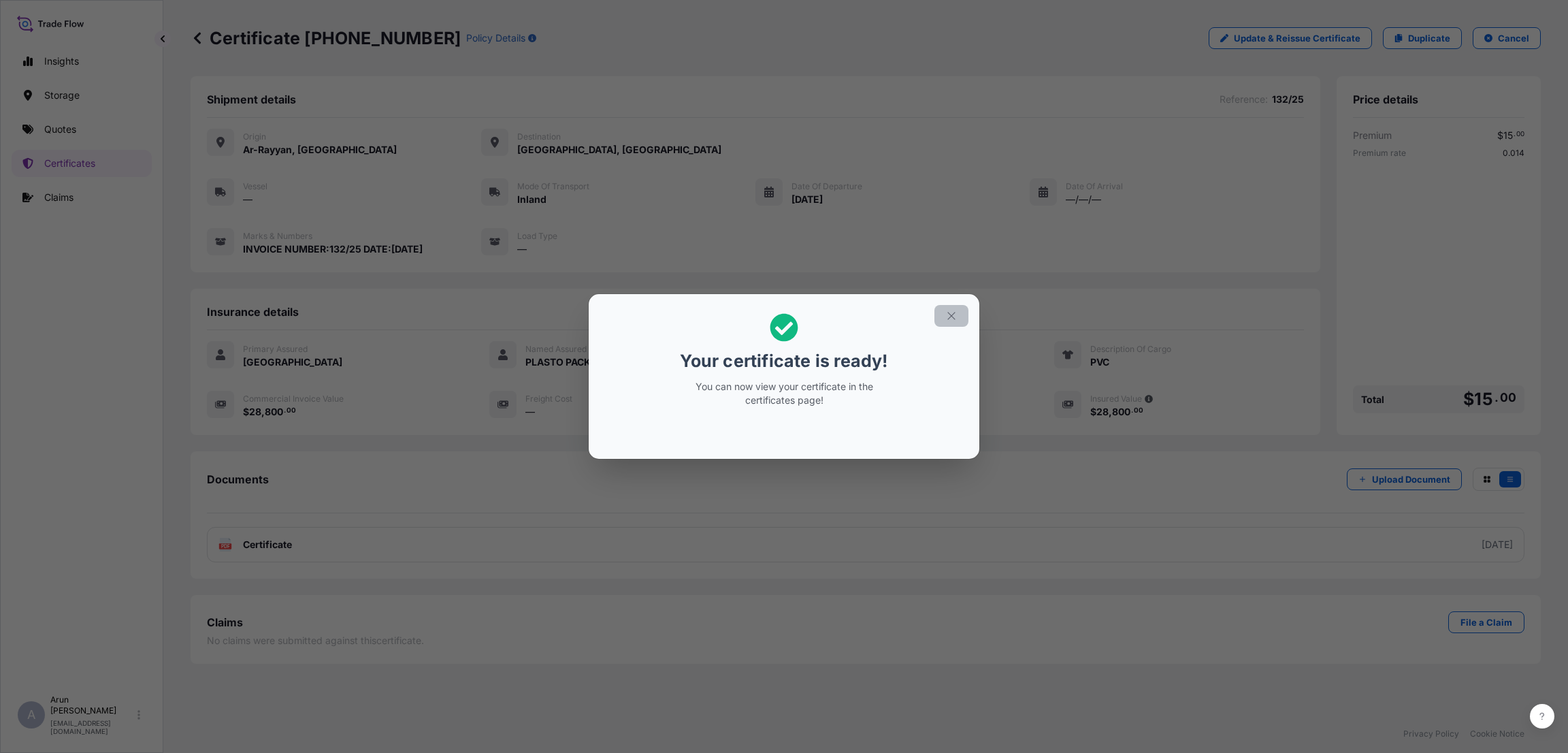
click at [957, 316] on icon "button" at bounding box center [951, 316] width 12 height 12
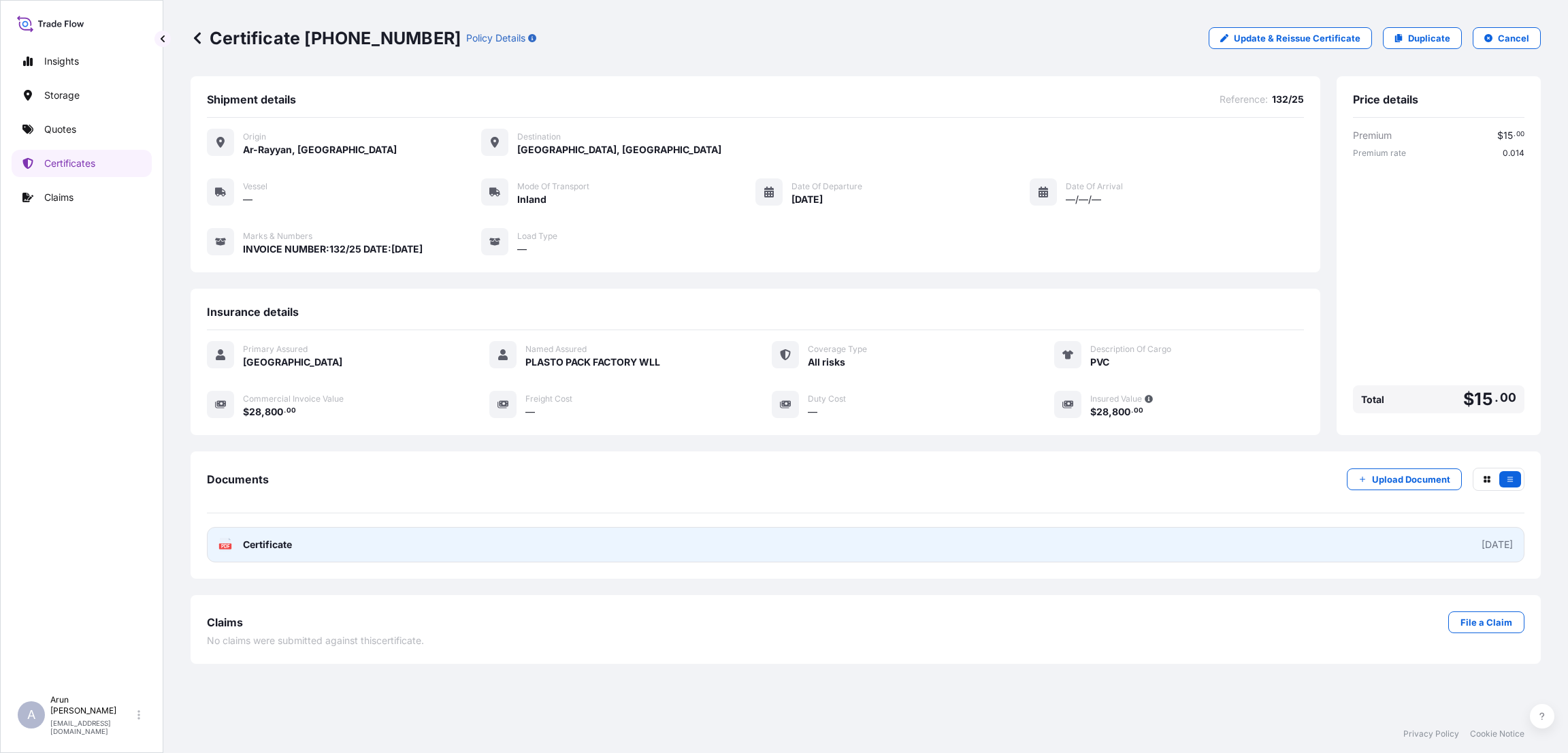
click at [1174, 548] on link "PDF Certificate [DATE]" at bounding box center [866, 544] width 1318 height 35
